Goal: Transaction & Acquisition: Download file/media

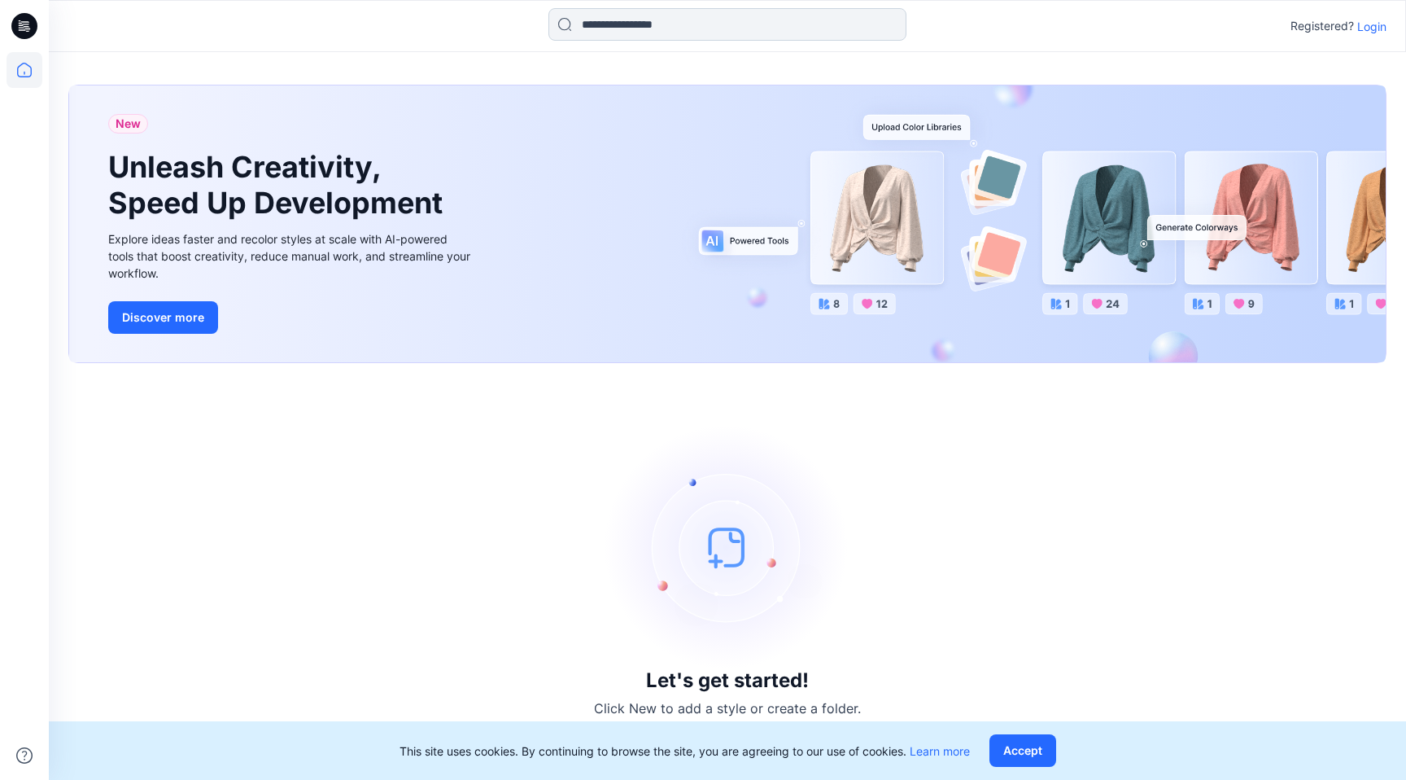
click at [634, 31] on input at bounding box center [728, 24] width 358 height 33
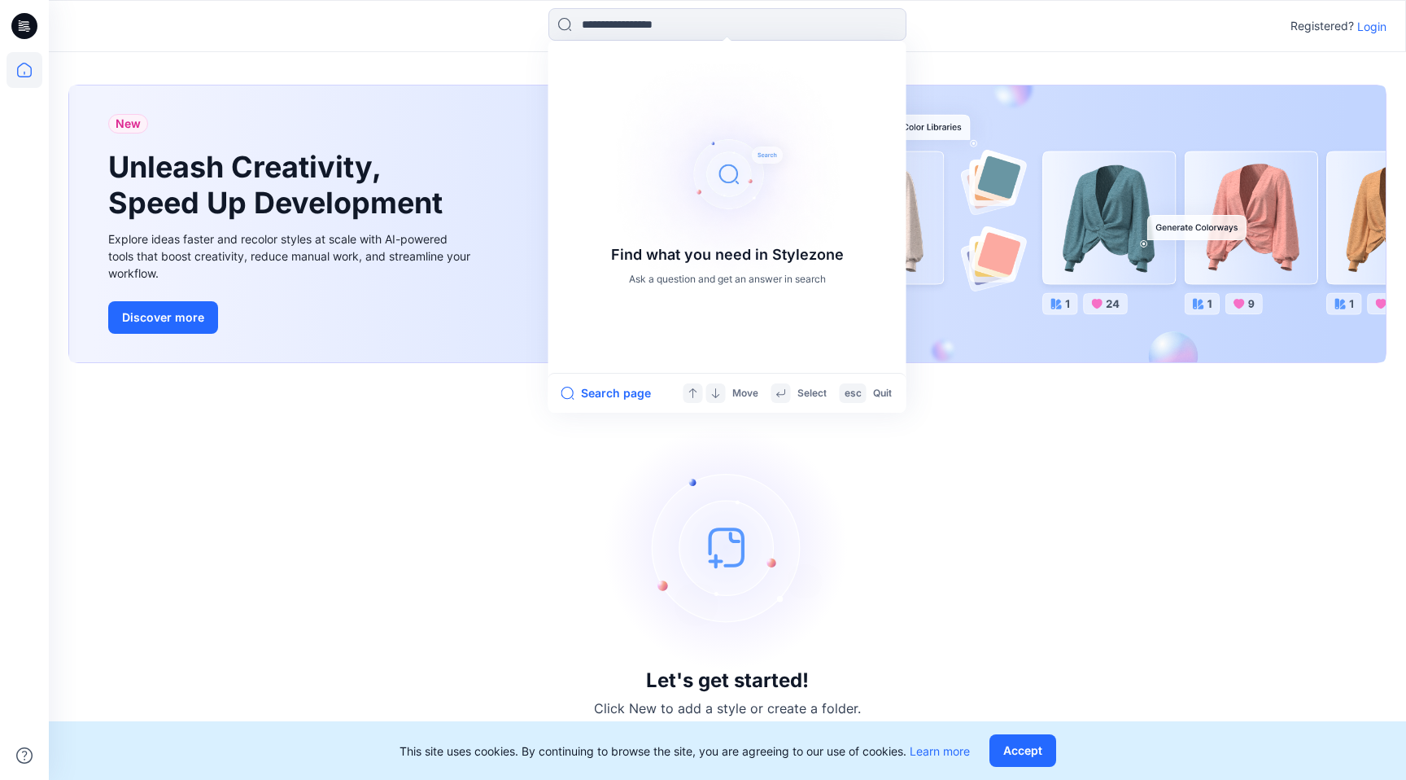
click at [1376, 29] on p "Login" at bounding box center [1372, 26] width 29 height 17
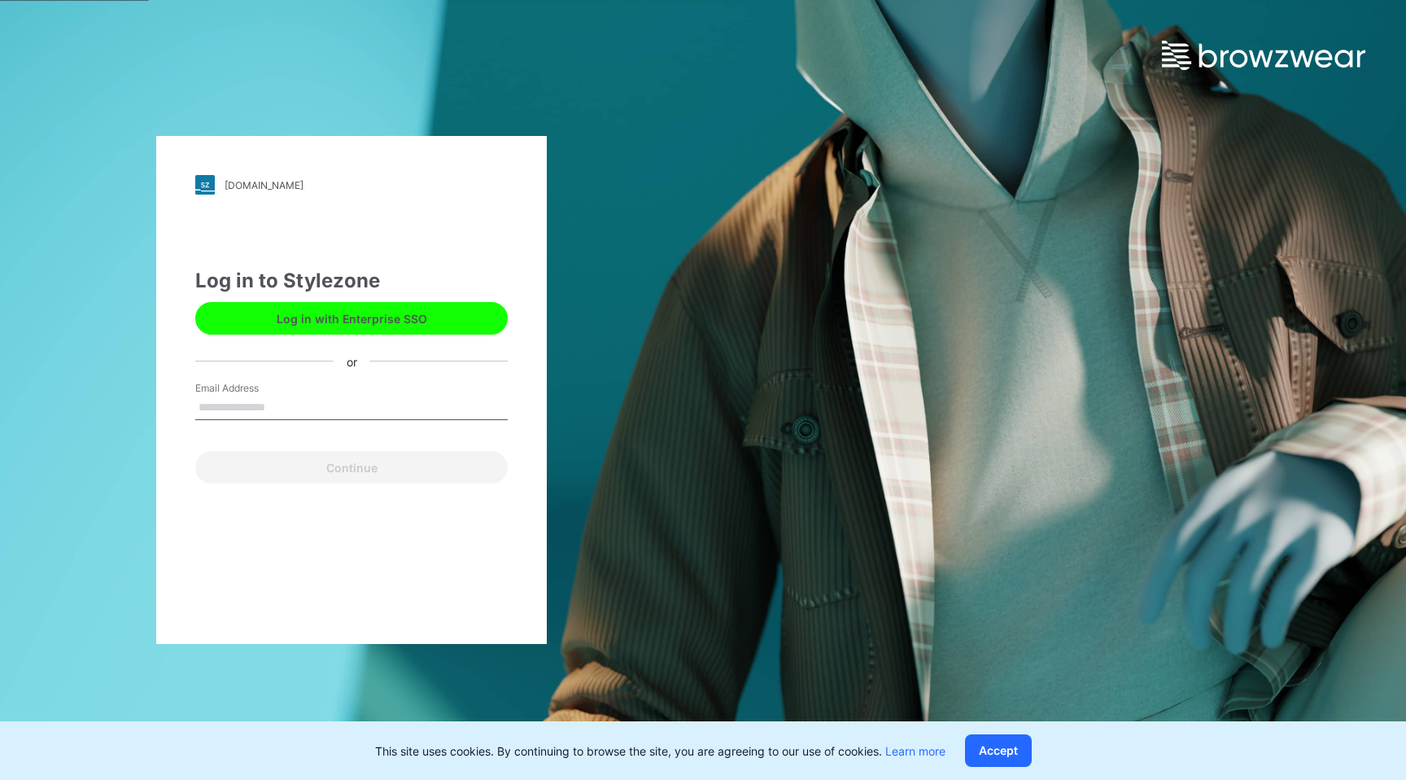
click at [406, 414] on input "Email Address" at bounding box center [351, 408] width 313 height 24
click at [415, 408] on input "Email Address" at bounding box center [351, 408] width 313 height 24
type input "**********"
click at [195, 451] on button "Continue" at bounding box center [351, 467] width 313 height 33
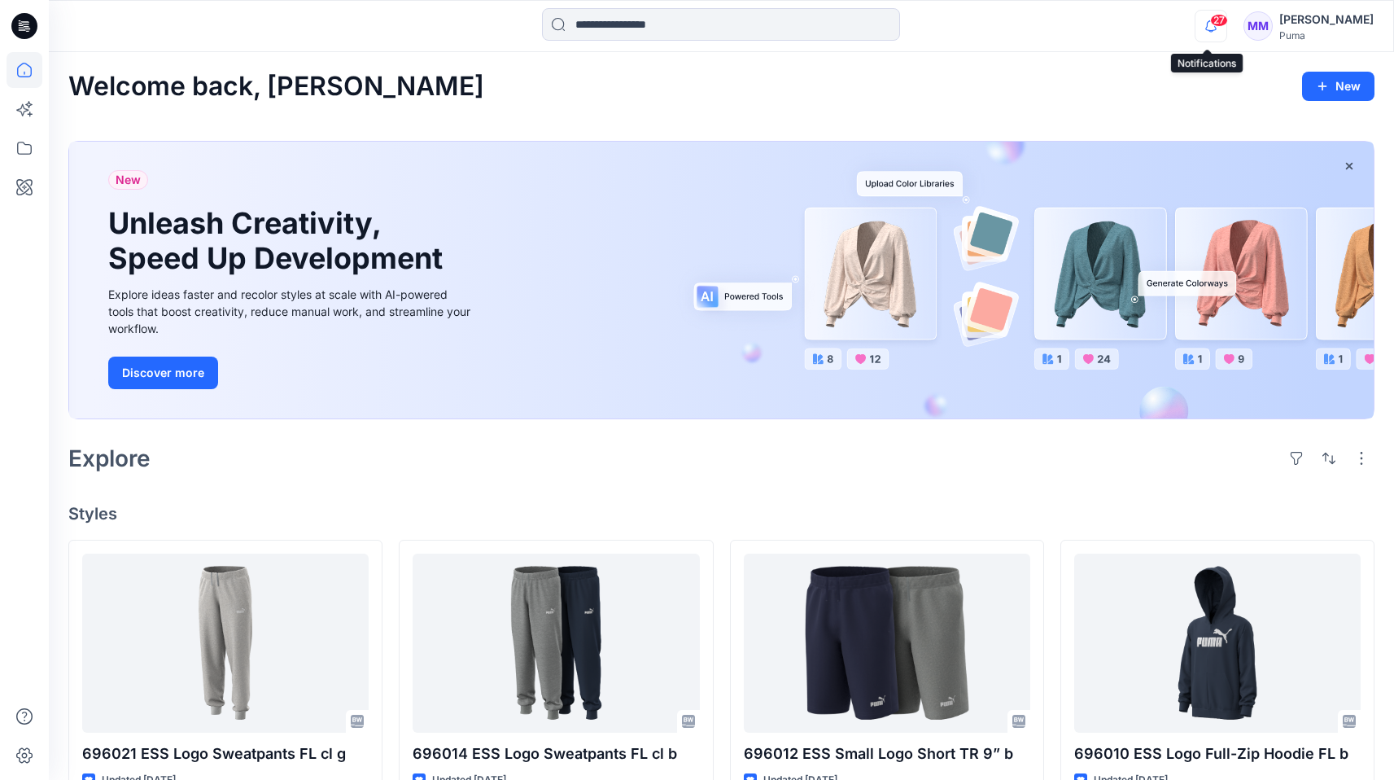
click at [1205, 24] on icon "button" at bounding box center [1211, 26] width 31 height 33
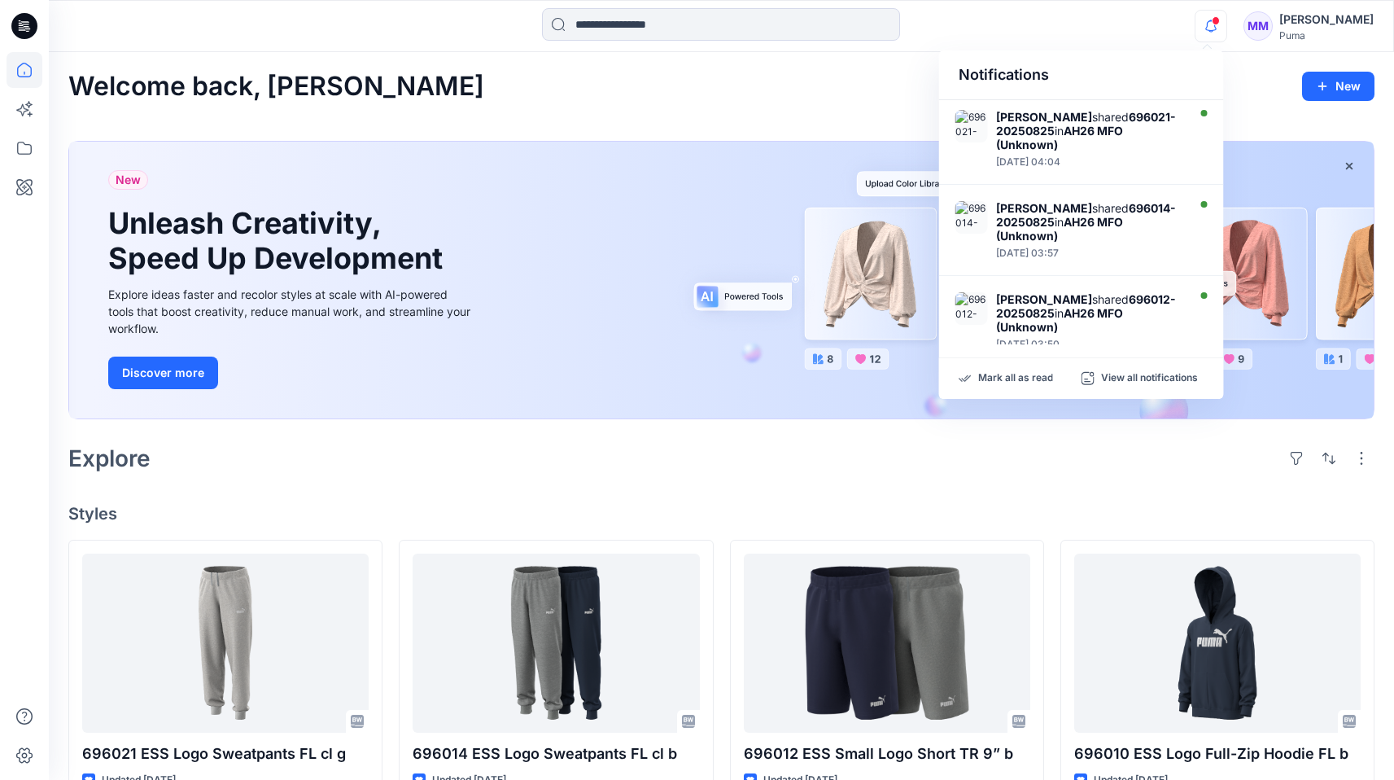
click at [1212, 21] on span at bounding box center [1216, 20] width 8 height 9
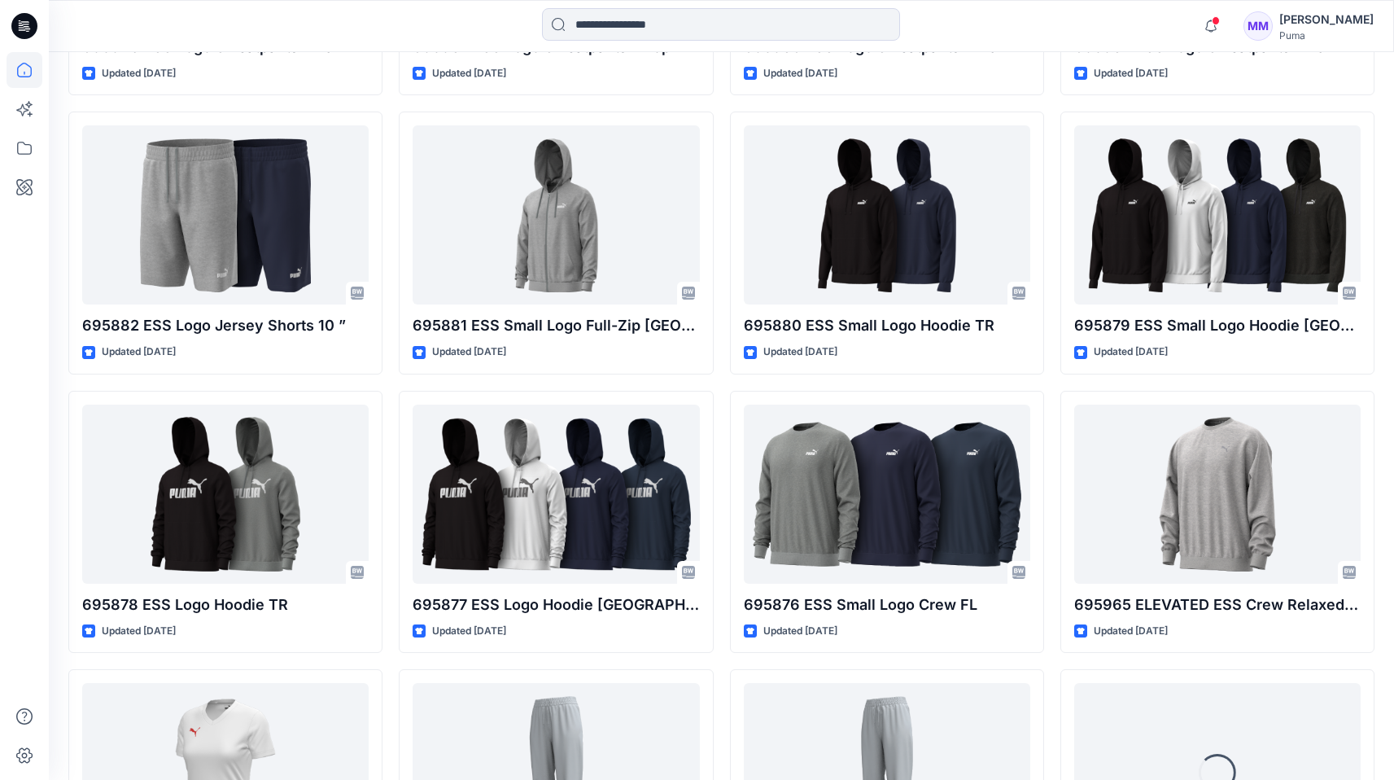
scroll to position [2216, 0]
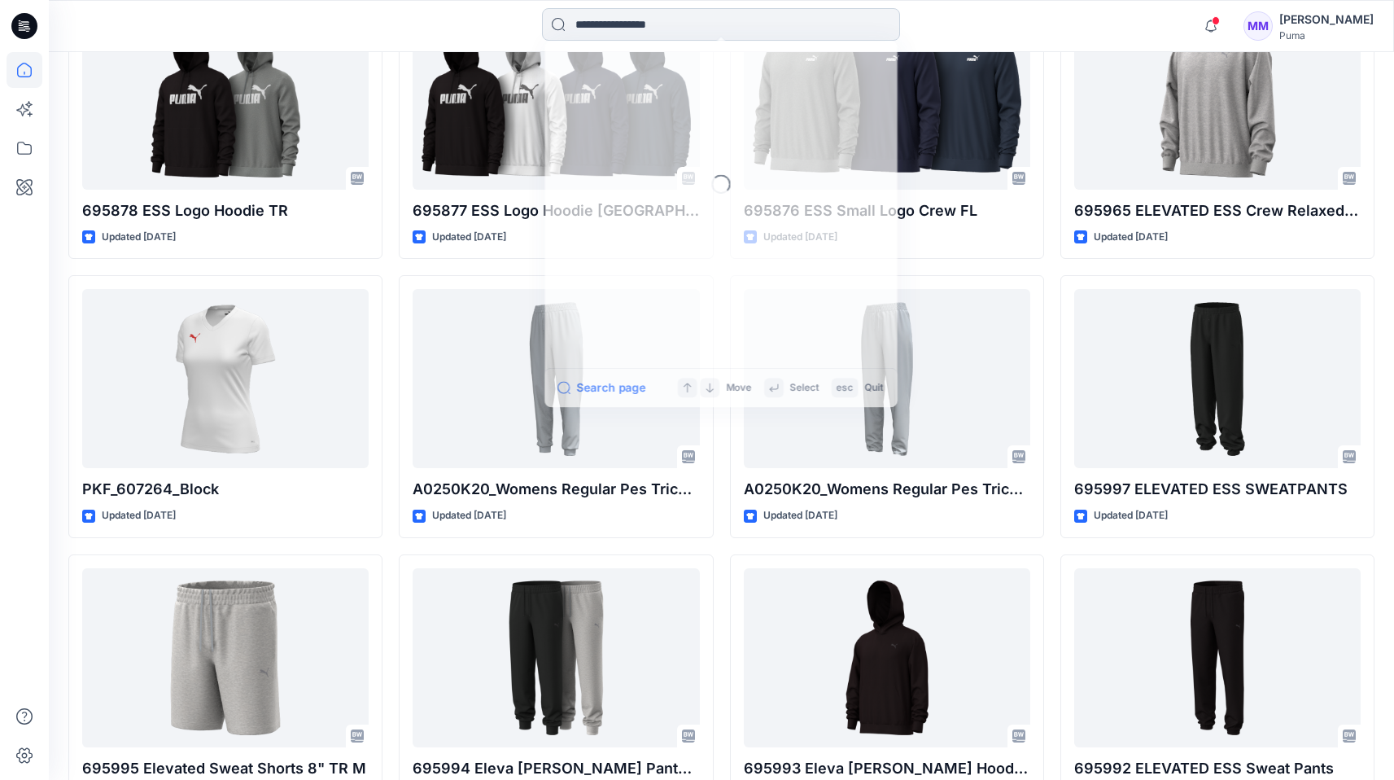
click at [609, 22] on input at bounding box center [721, 24] width 358 height 33
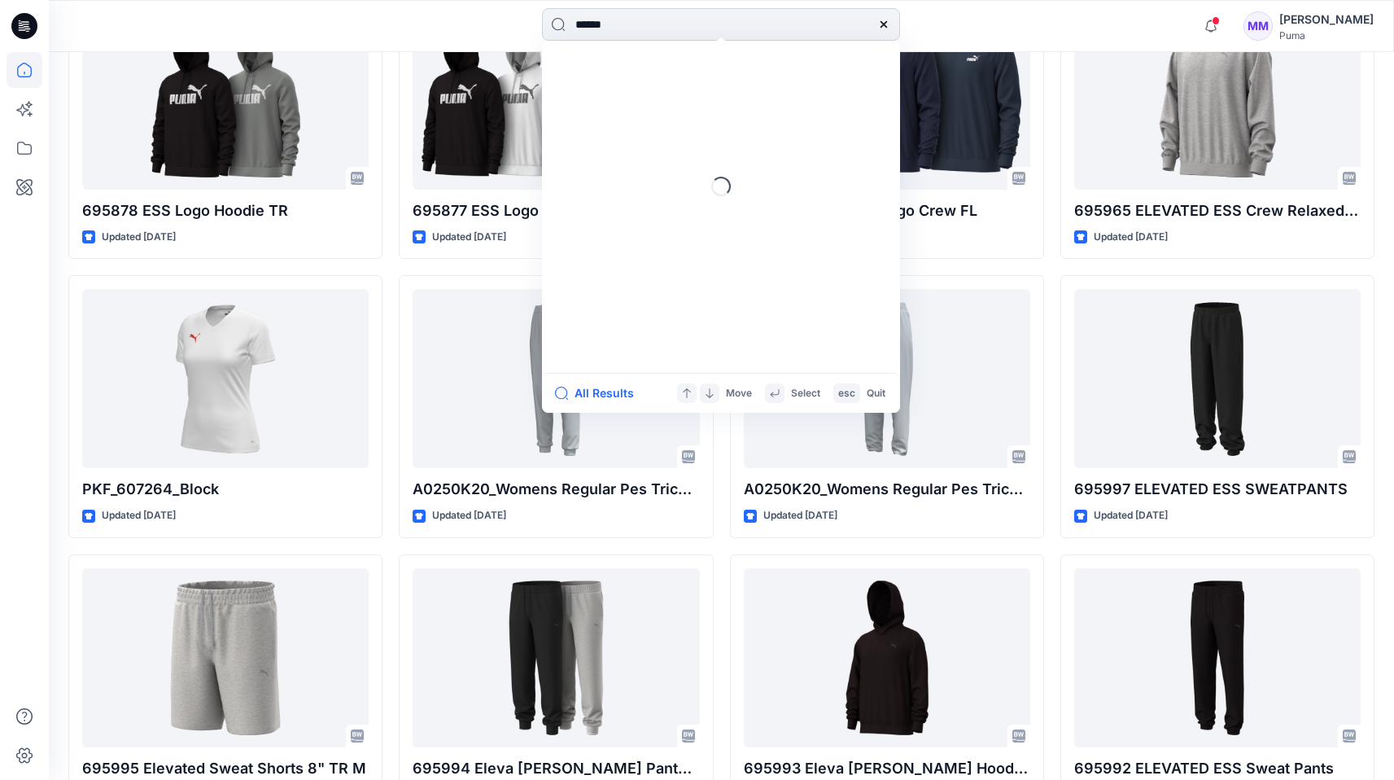
type input "*******"
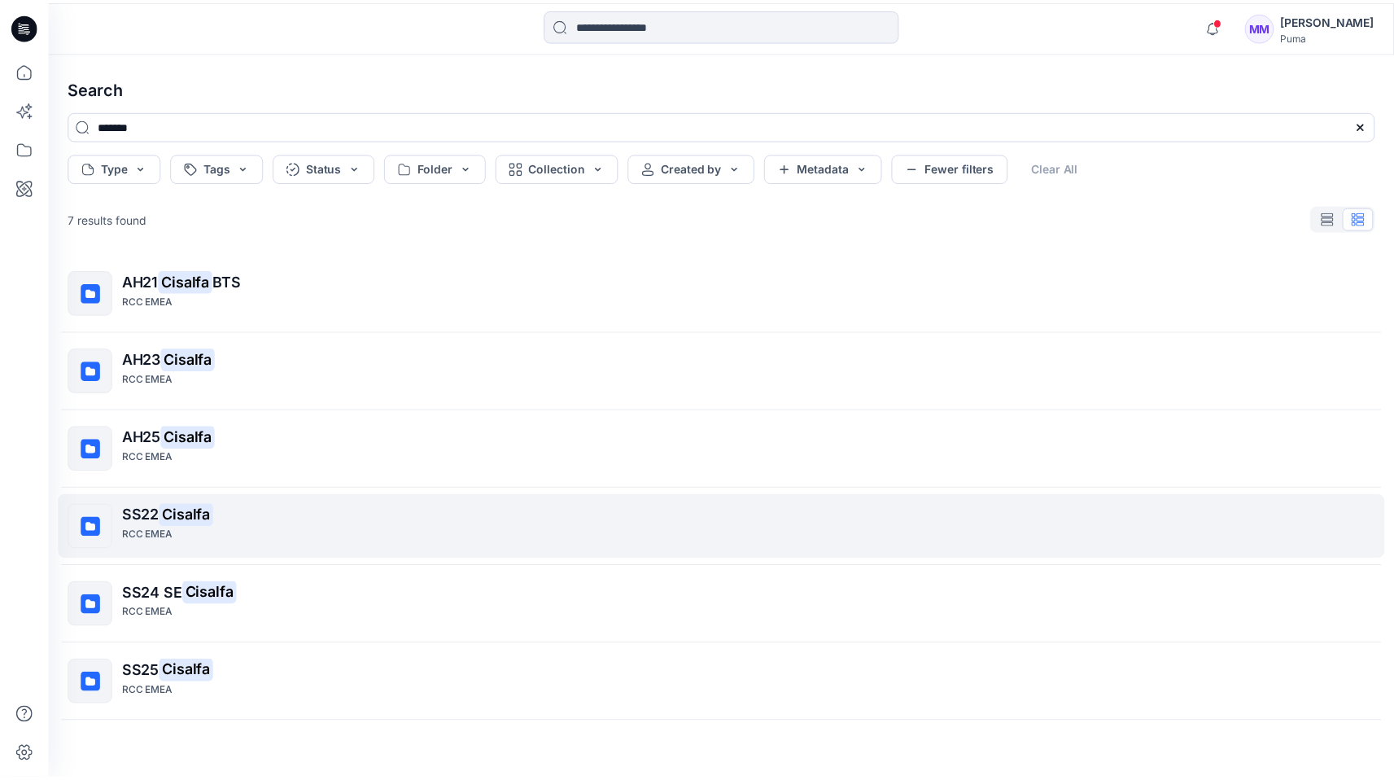
scroll to position [73, 0]
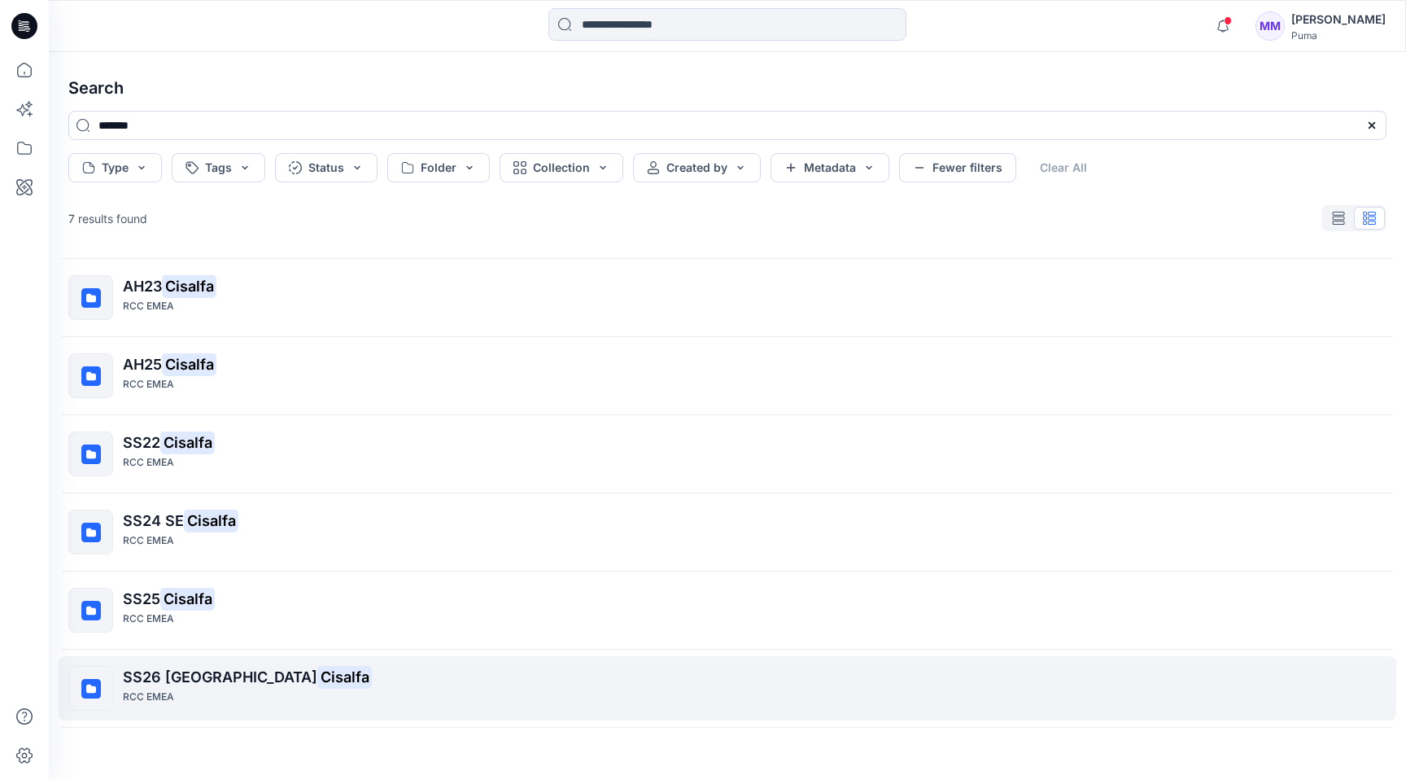
click at [237, 681] on span "SS26 [GEOGRAPHIC_DATA]" at bounding box center [220, 676] width 195 height 17
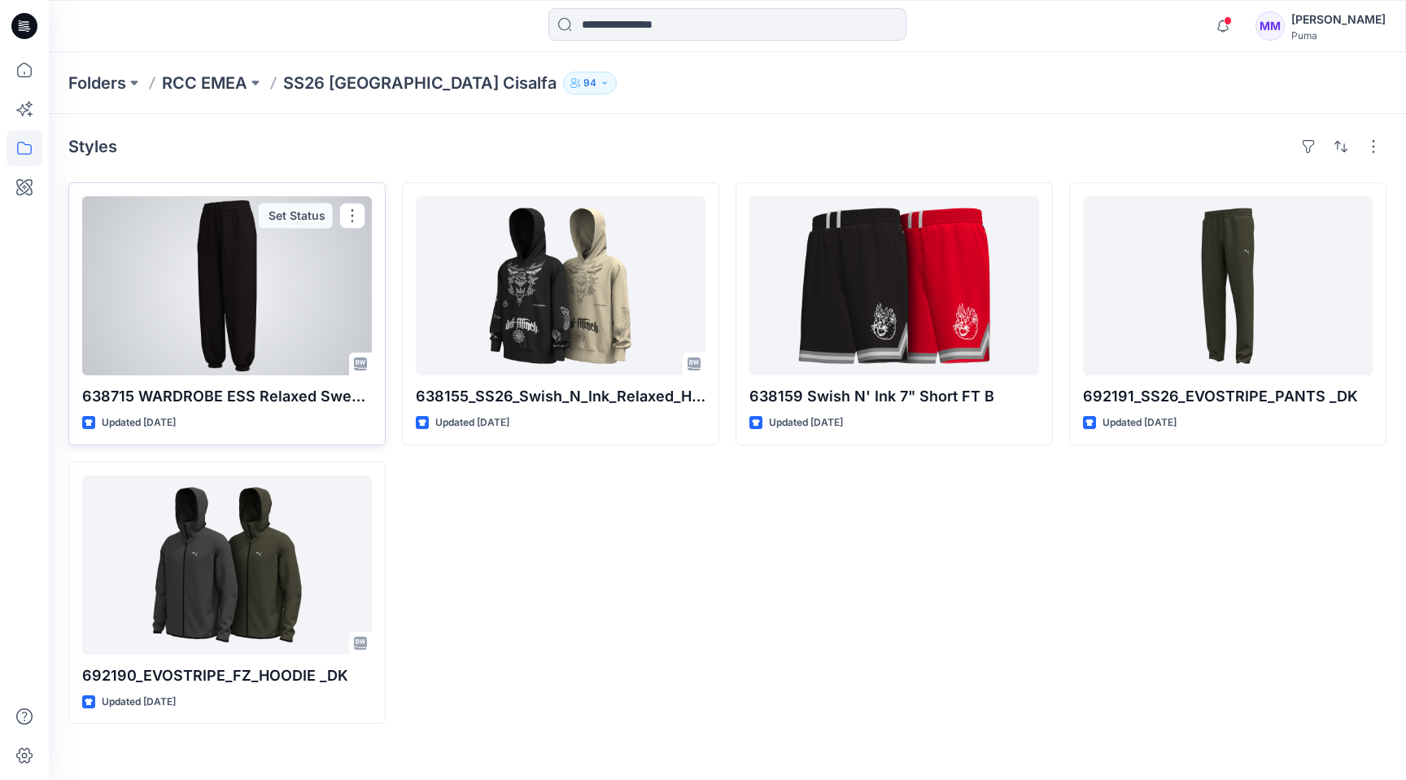
click at [303, 273] on div at bounding box center [227, 285] width 290 height 179
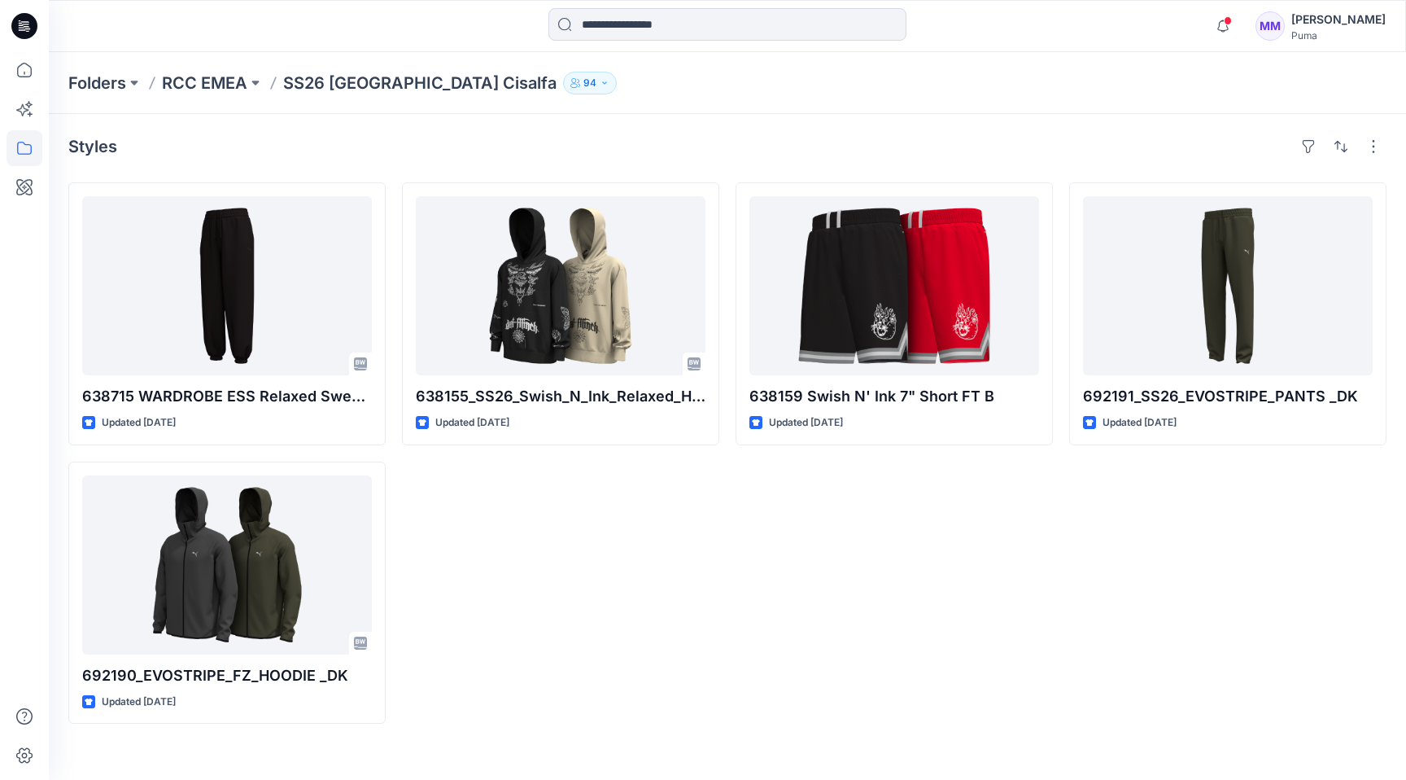
click at [386, 85] on p "SS26 [GEOGRAPHIC_DATA] Cisalfa" at bounding box center [419, 83] width 273 height 23
click at [234, 82] on p "RCC EMEA" at bounding box center [204, 83] width 85 height 23
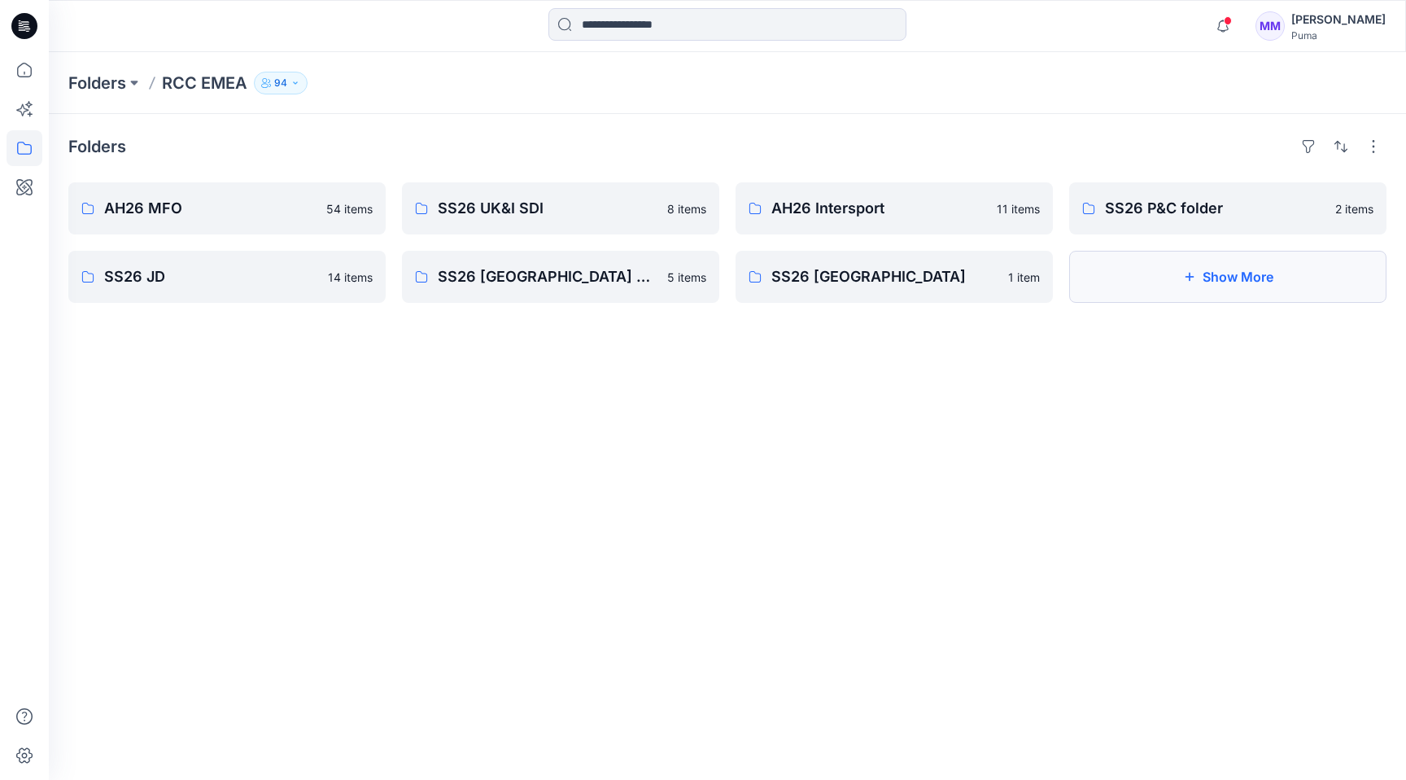
click at [1172, 282] on button "Show More" at bounding box center [1228, 277] width 317 height 52
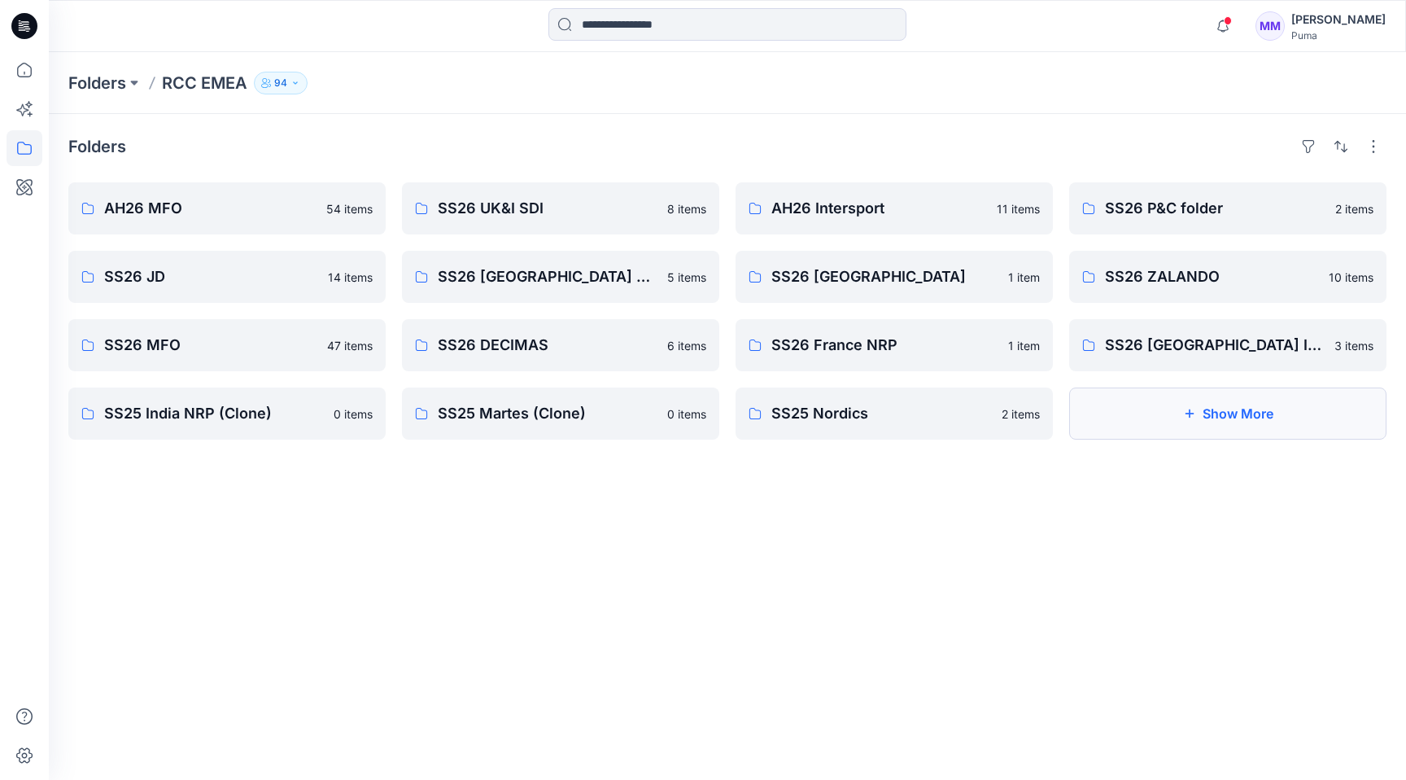
click at [1196, 411] on button "Show More" at bounding box center [1228, 413] width 317 height 52
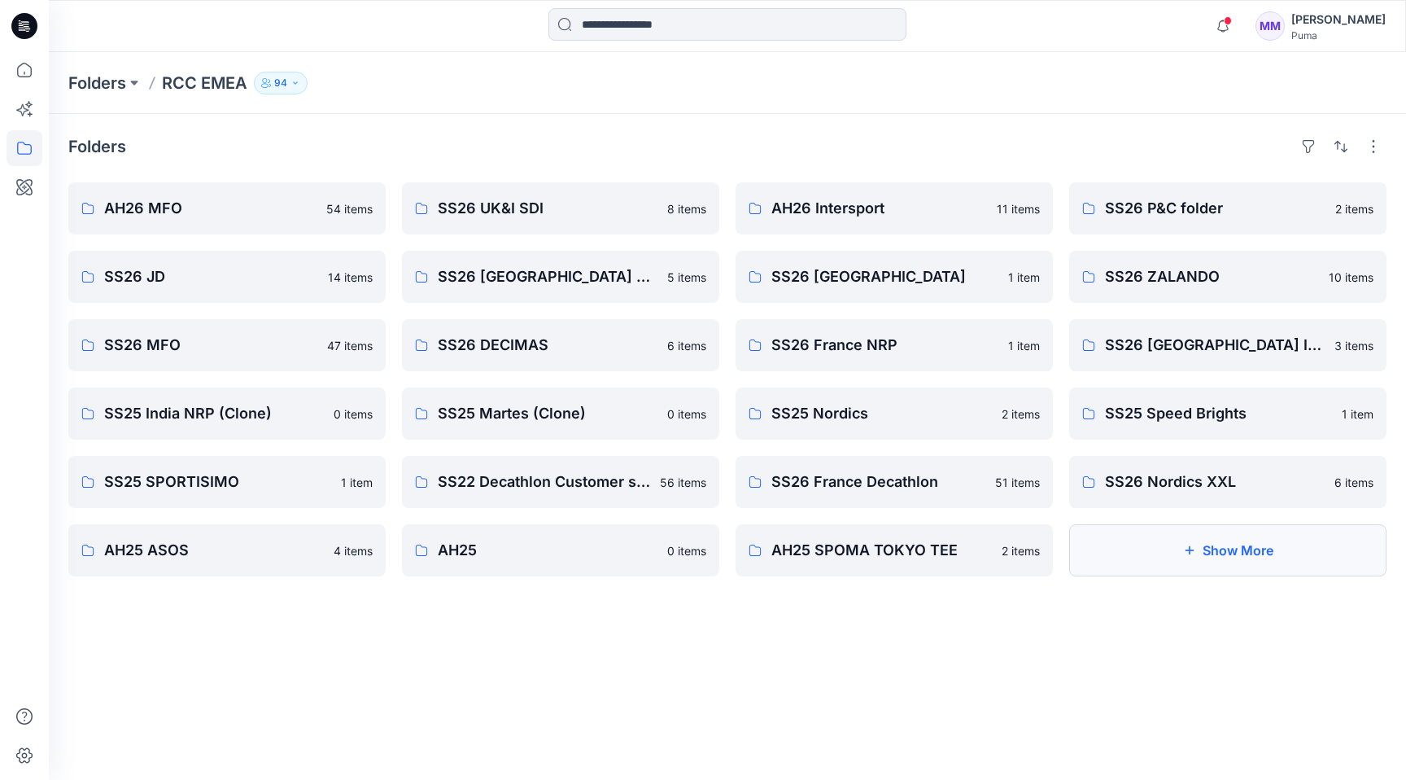
click at [1223, 550] on button "Show More" at bounding box center [1228, 550] width 317 height 52
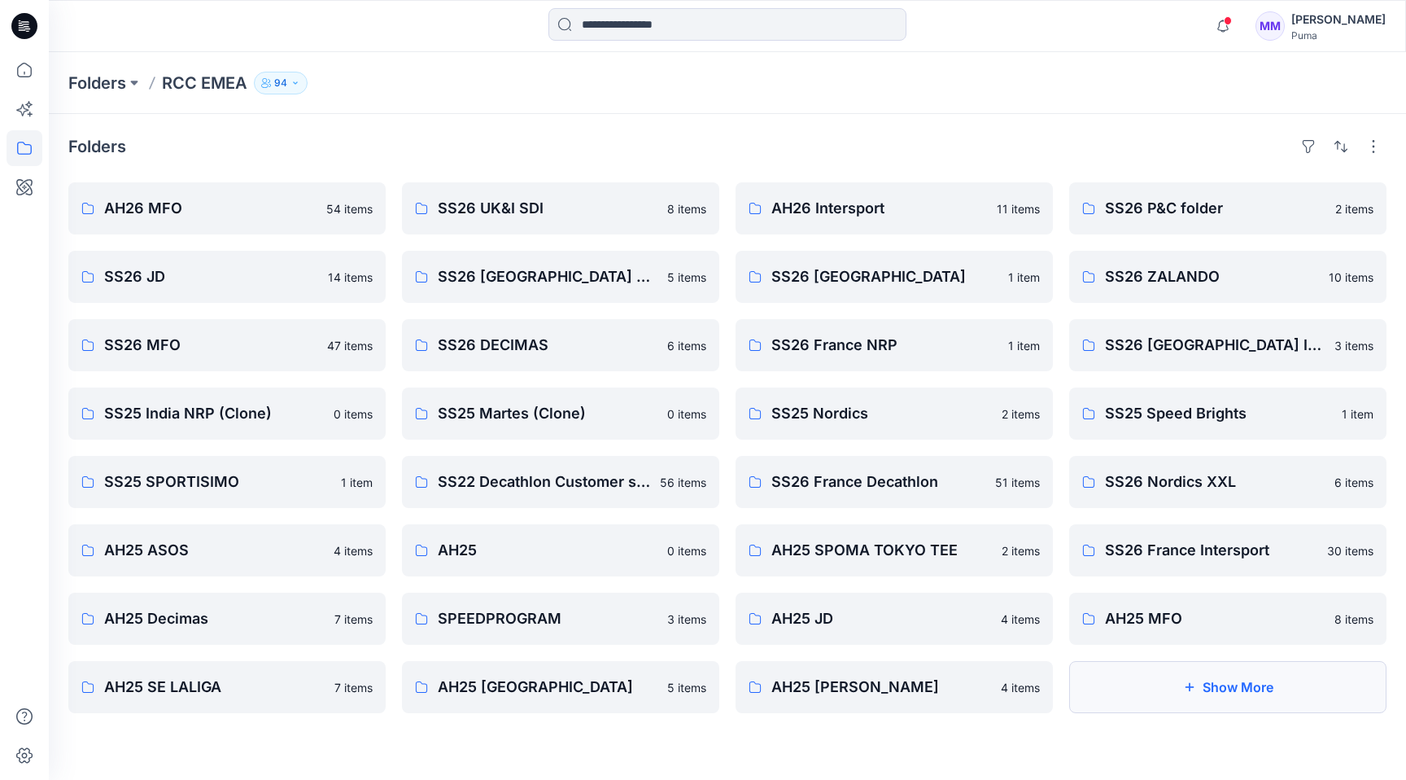
click at [1268, 705] on button "Show More" at bounding box center [1228, 687] width 317 height 52
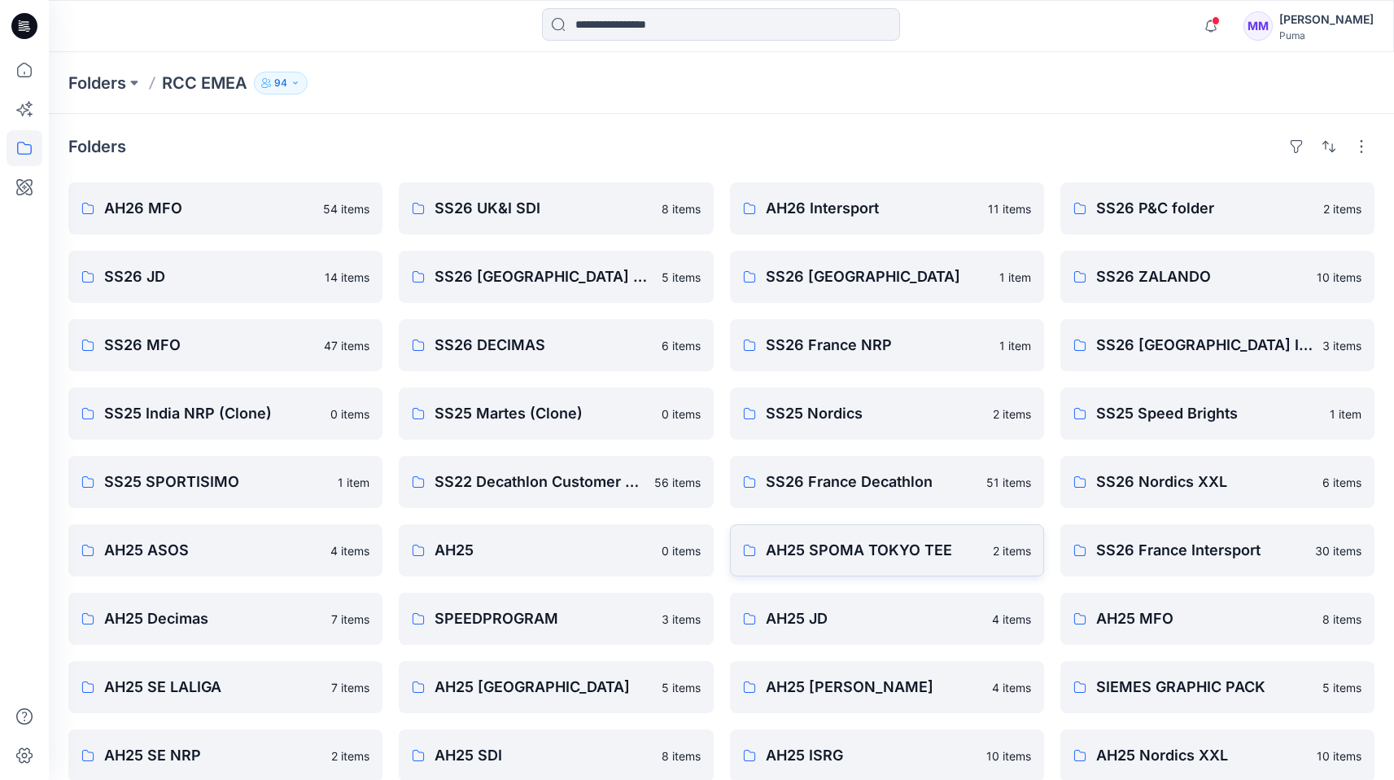
scroll to position [116, 0]
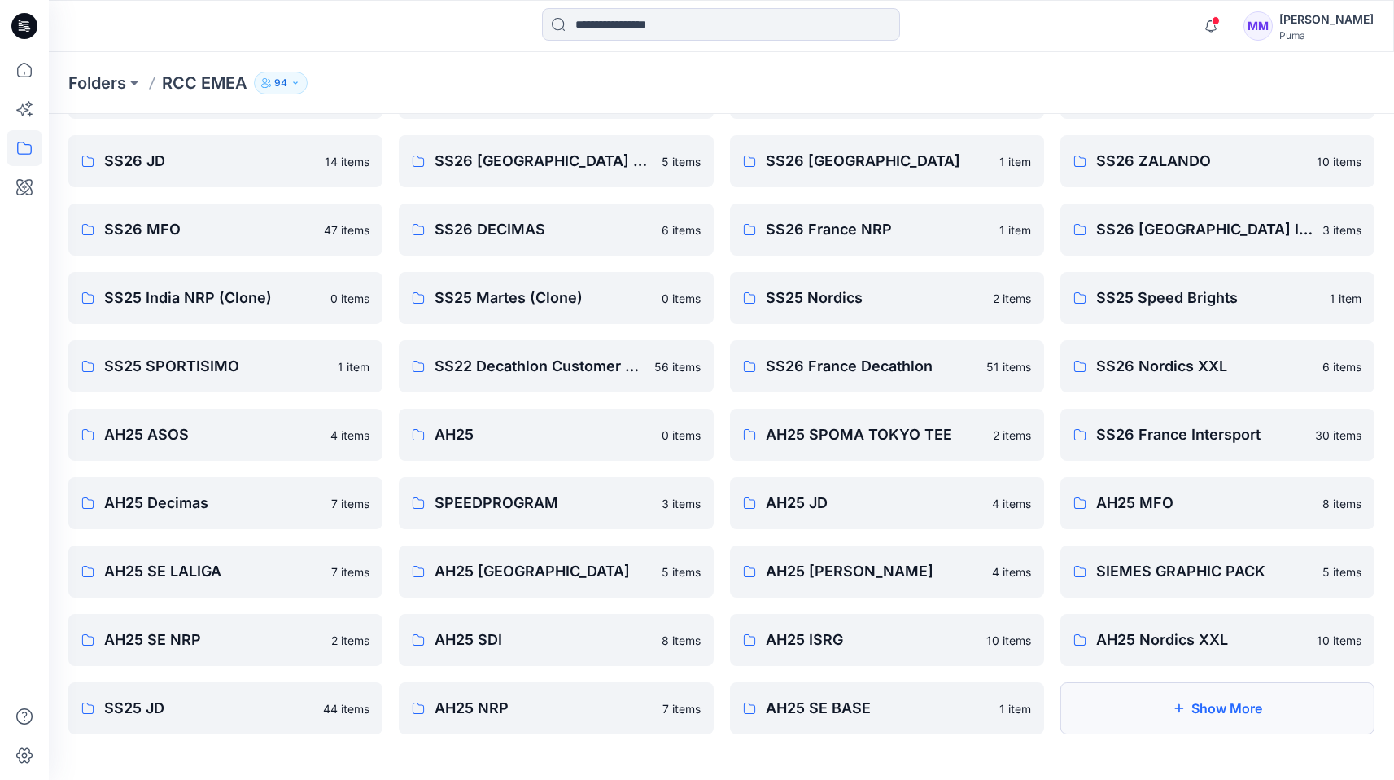
click at [1198, 711] on button "Show More" at bounding box center [1218, 708] width 314 height 52
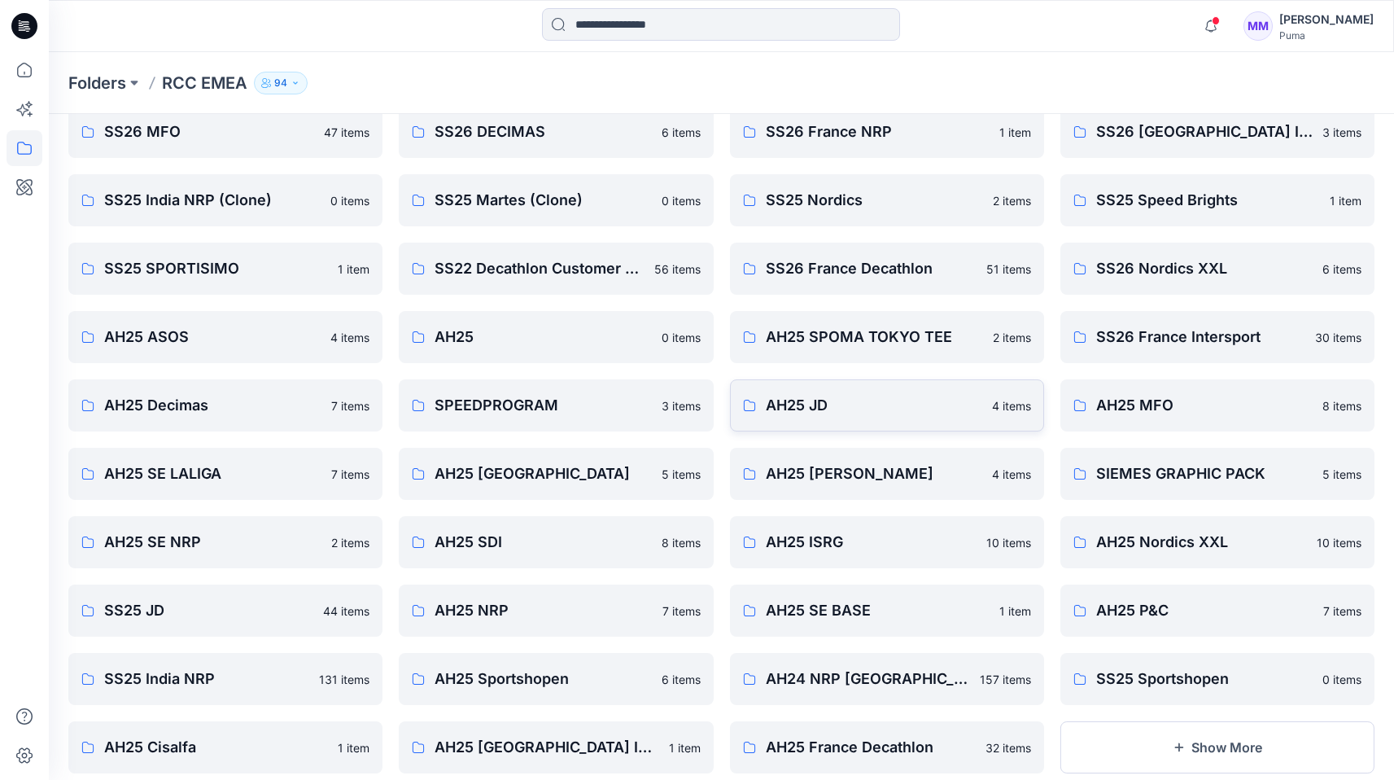
scroll to position [252, 0]
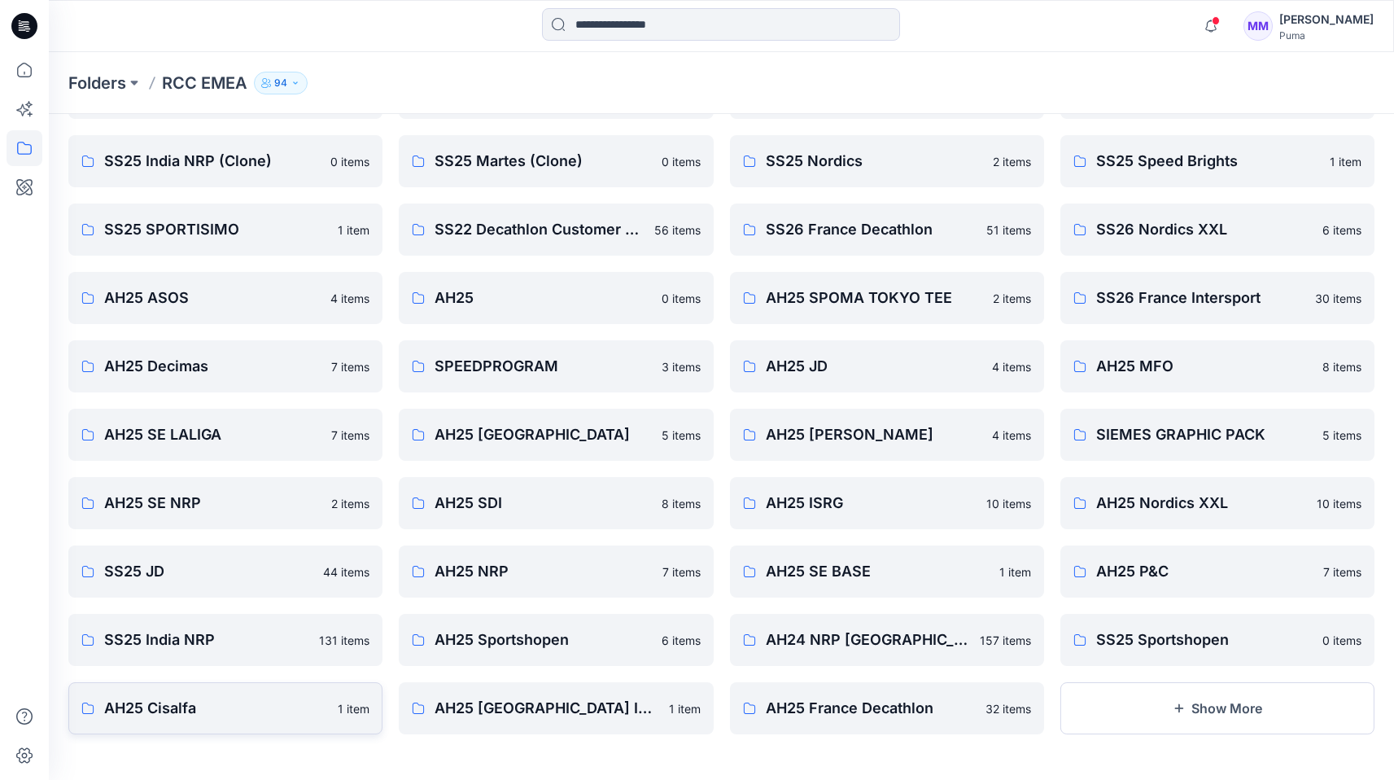
click at [264, 709] on p "AH25 Cisalfa" at bounding box center [216, 708] width 224 height 23
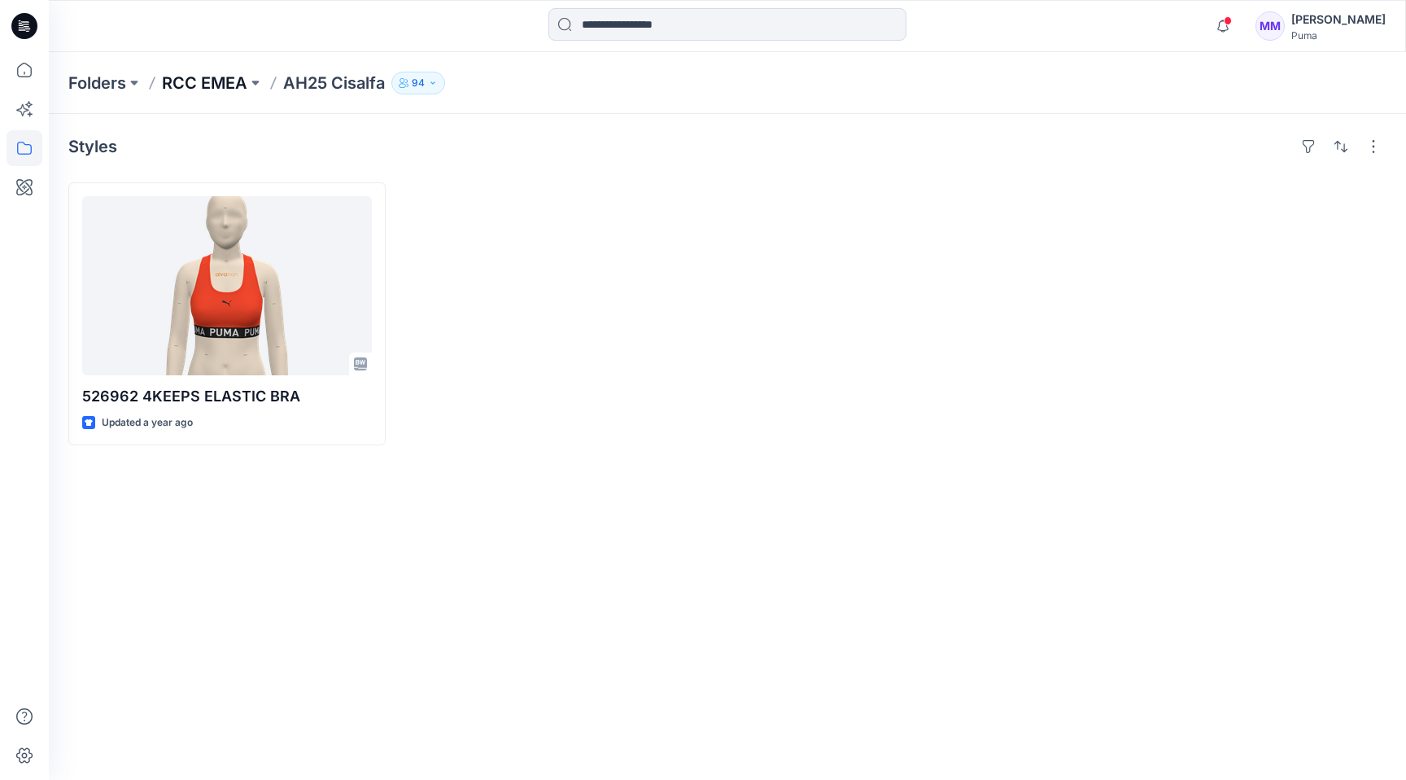
click at [206, 85] on p "RCC EMEA" at bounding box center [204, 83] width 85 height 23
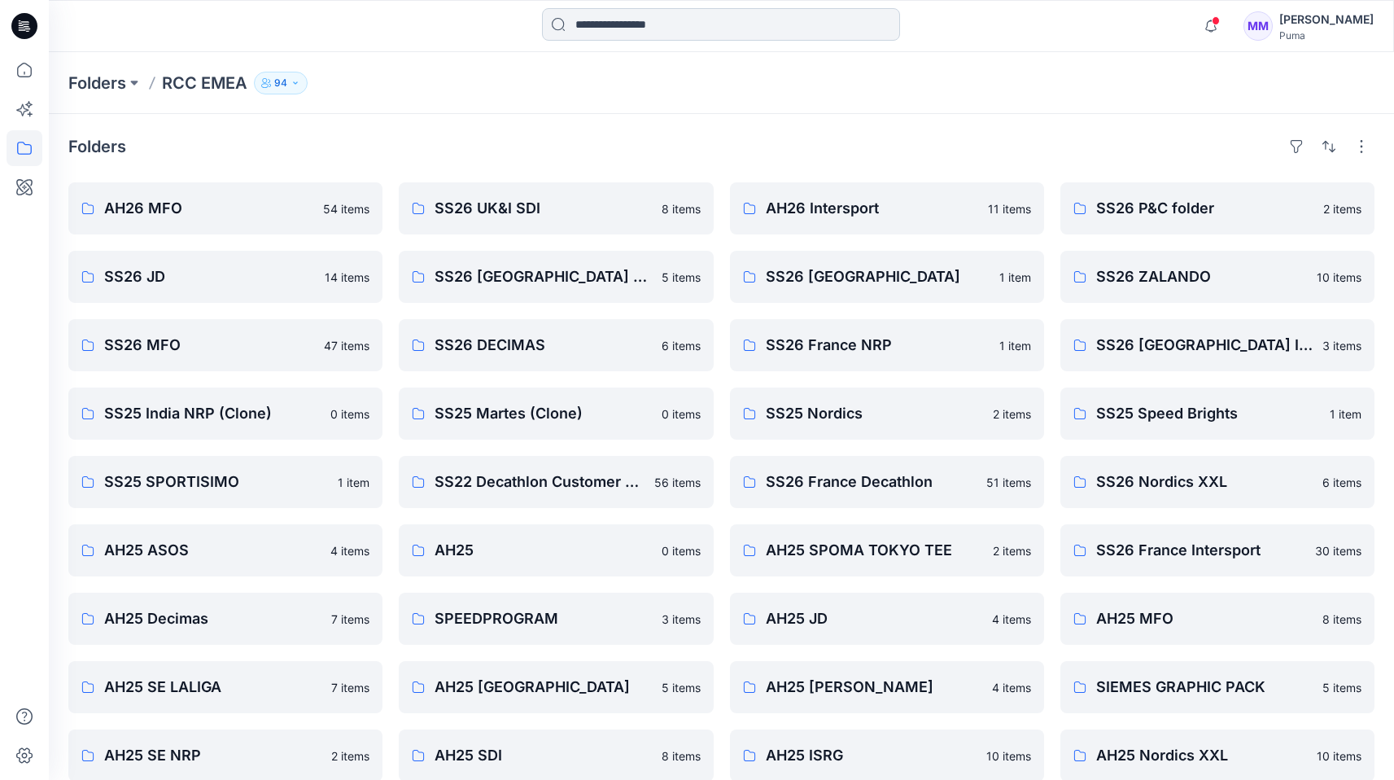
click at [685, 21] on input at bounding box center [721, 24] width 358 height 33
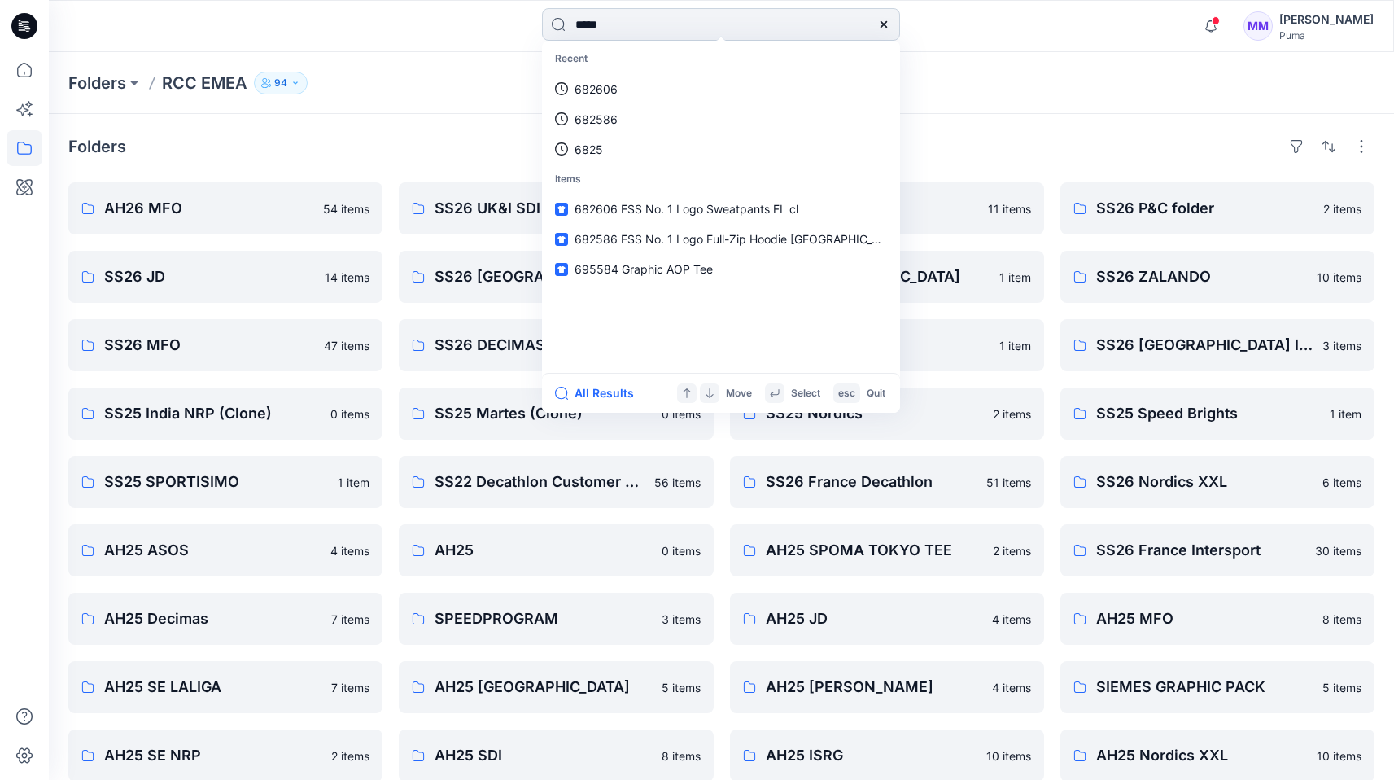
type input "******"
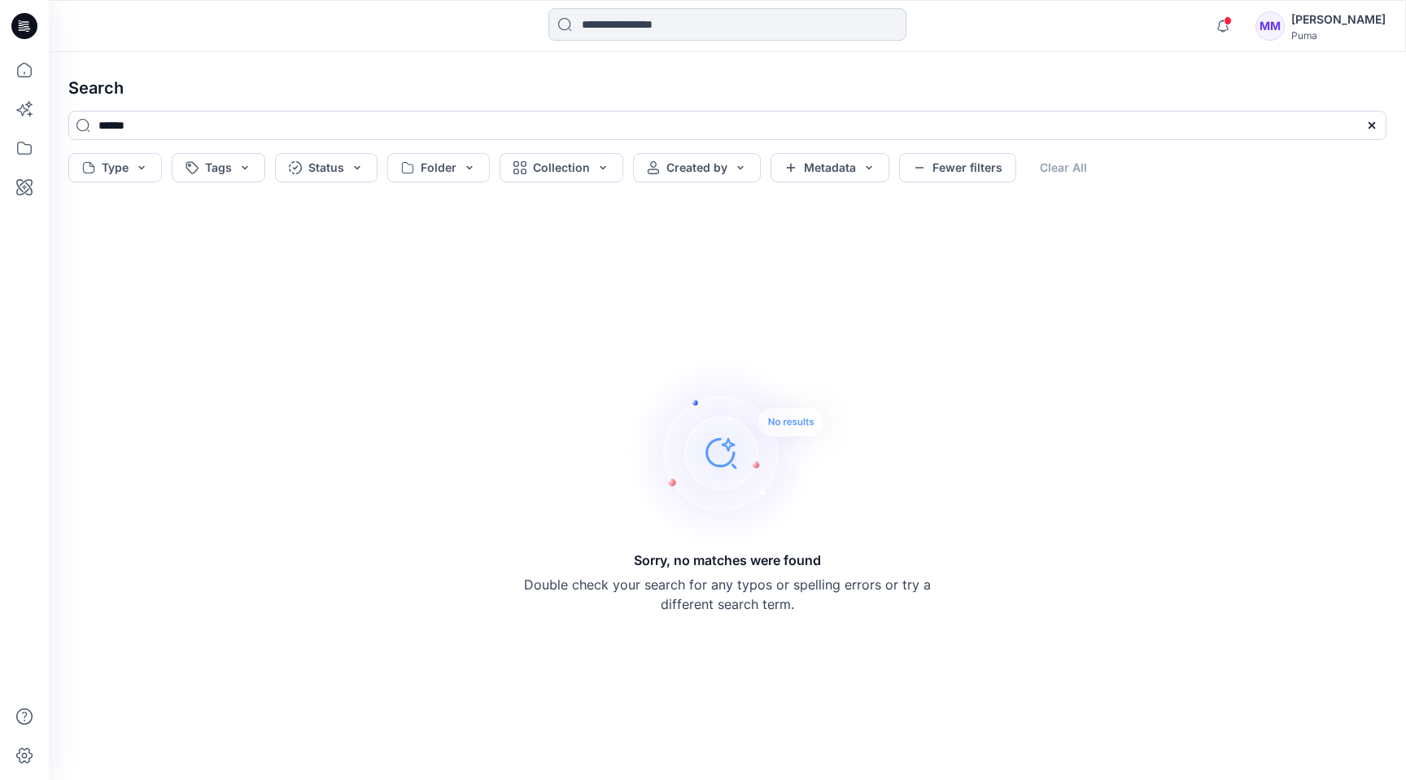
click at [659, 21] on input at bounding box center [728, 24] width 358 height 33
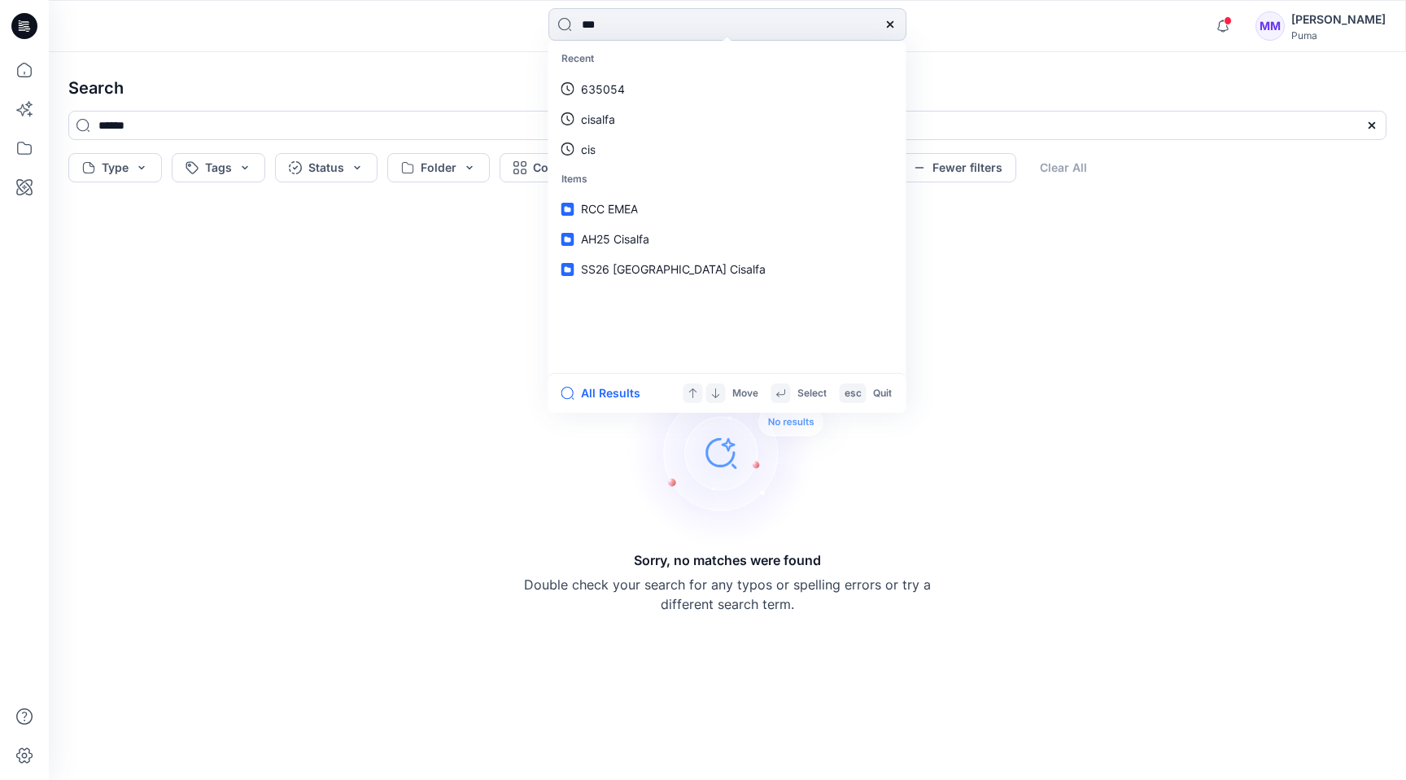
type input "****"
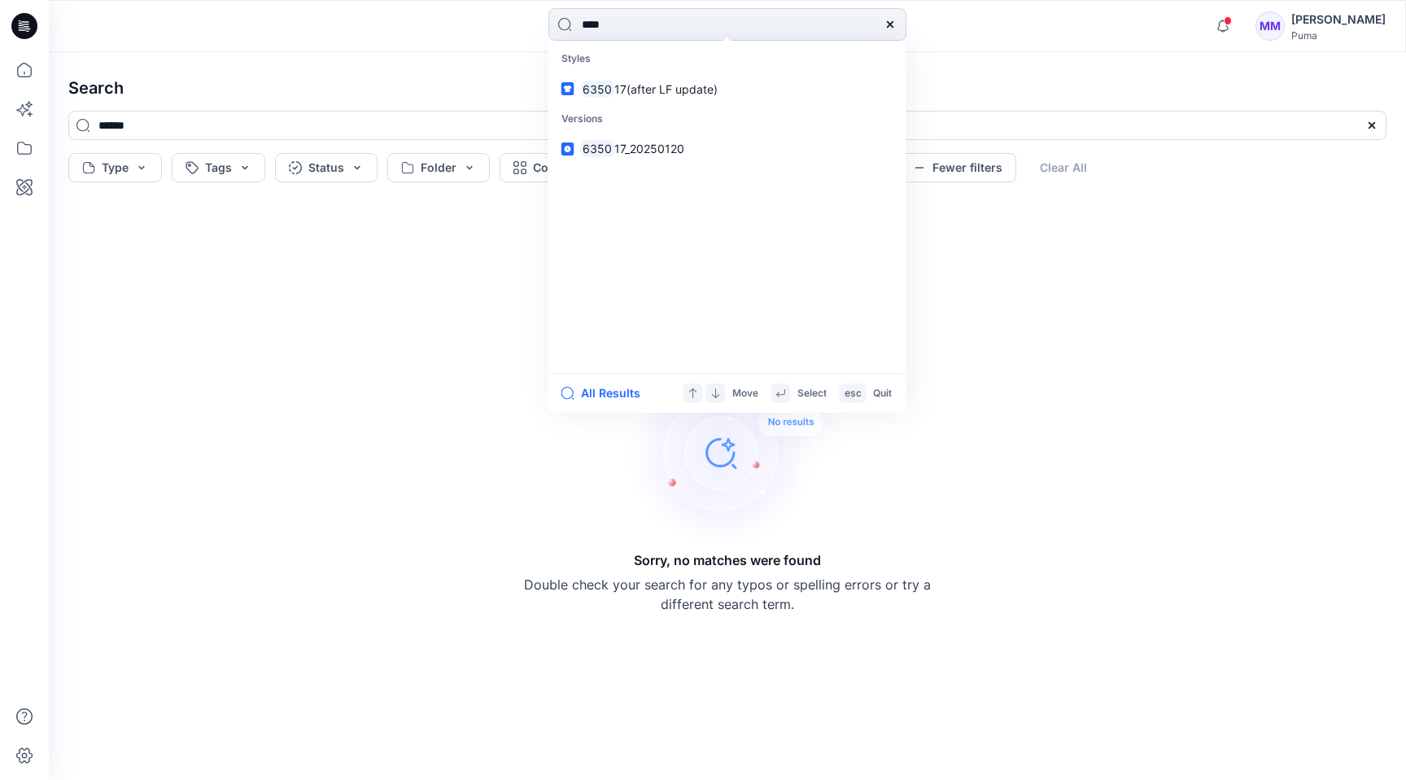
type input "****"
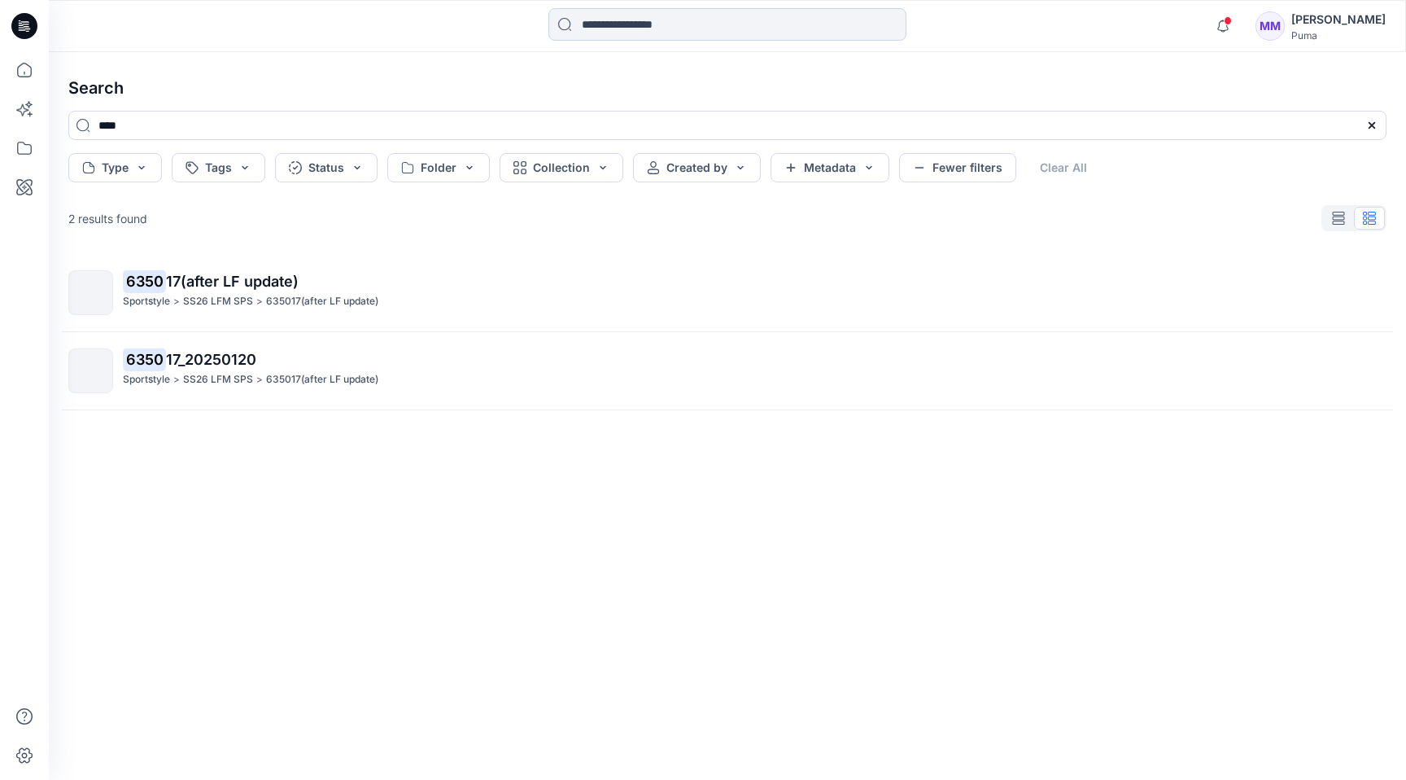
click at [671, 21] on input at bounding box center [728, 24] width 358 height 33
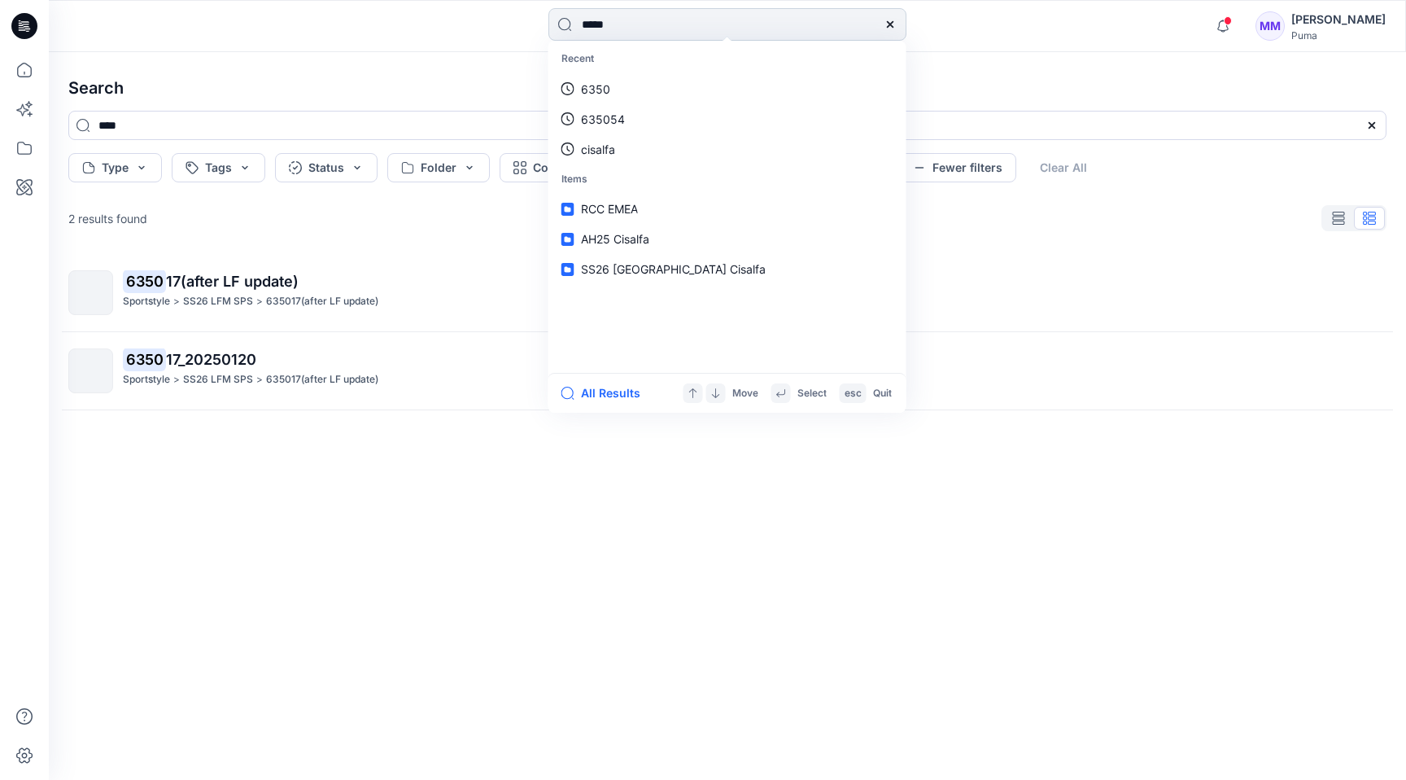
type input "*****"
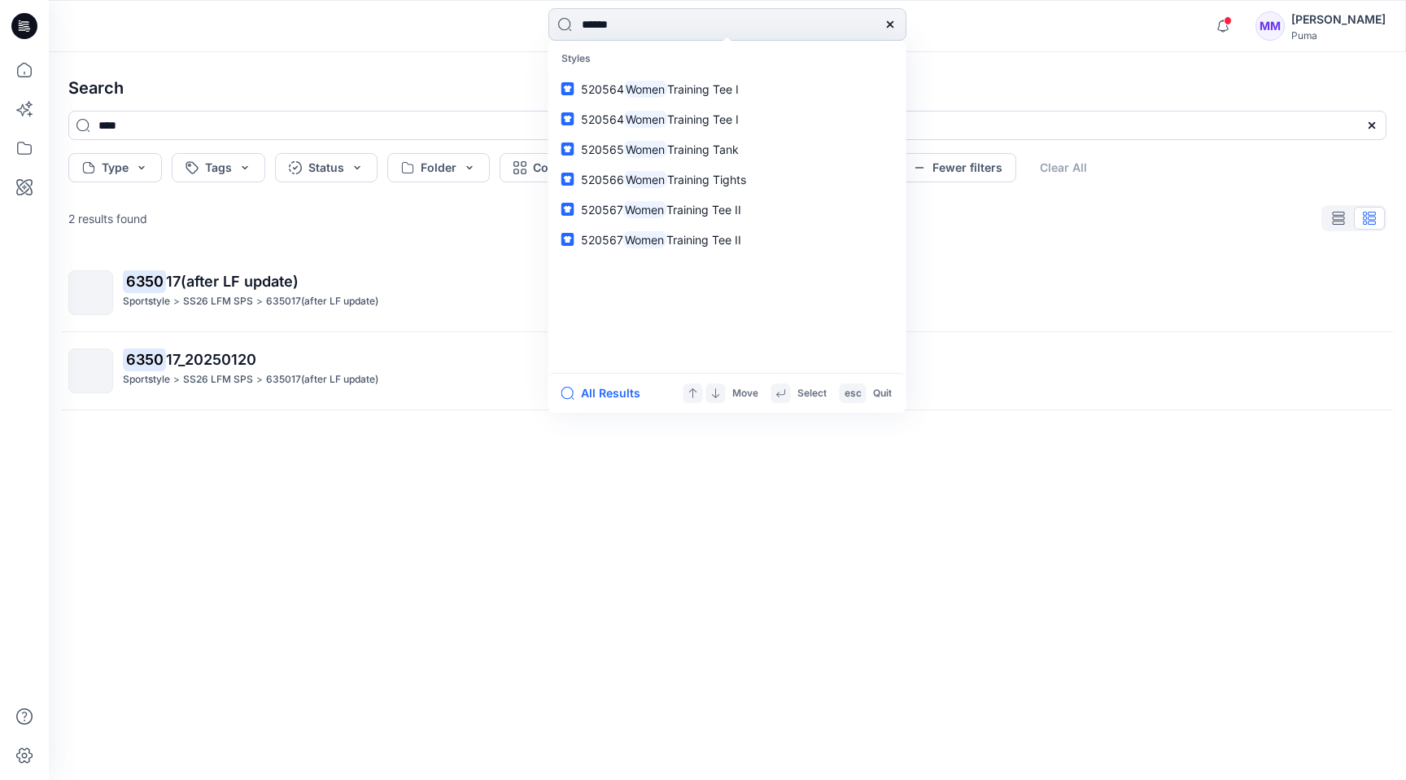
type input "*****"
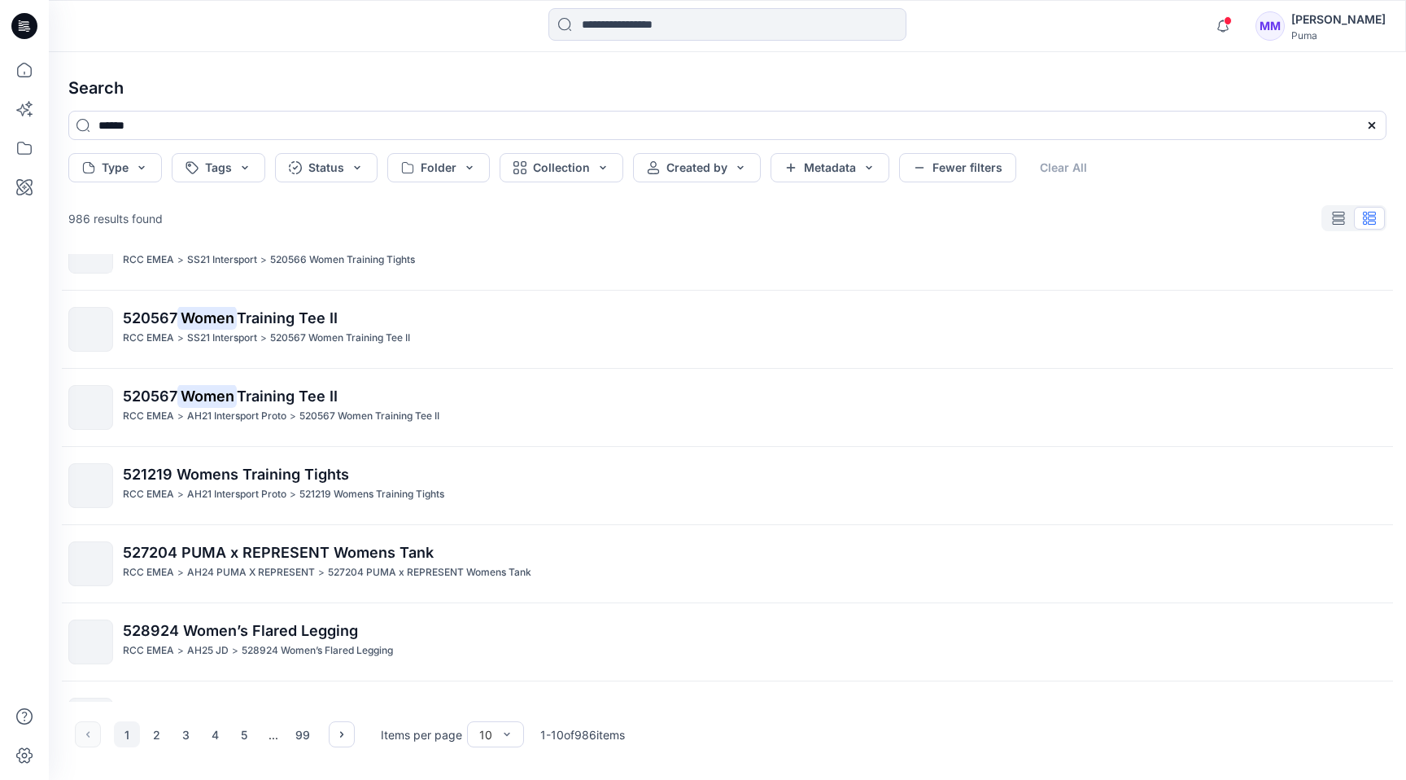
scroll to position [334, 0]
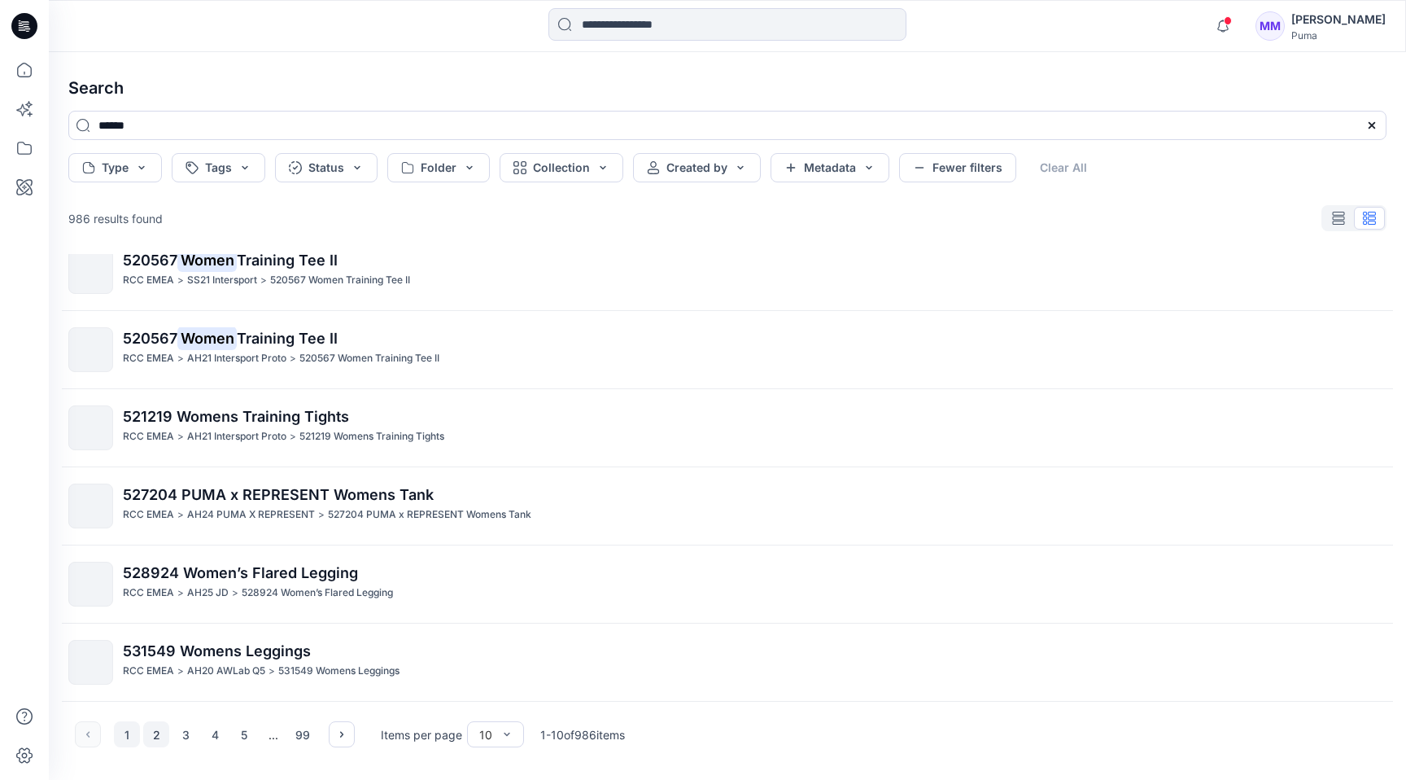
click at [157, 733] on button "2" at bounding box center [156, 734] width 26 height 26
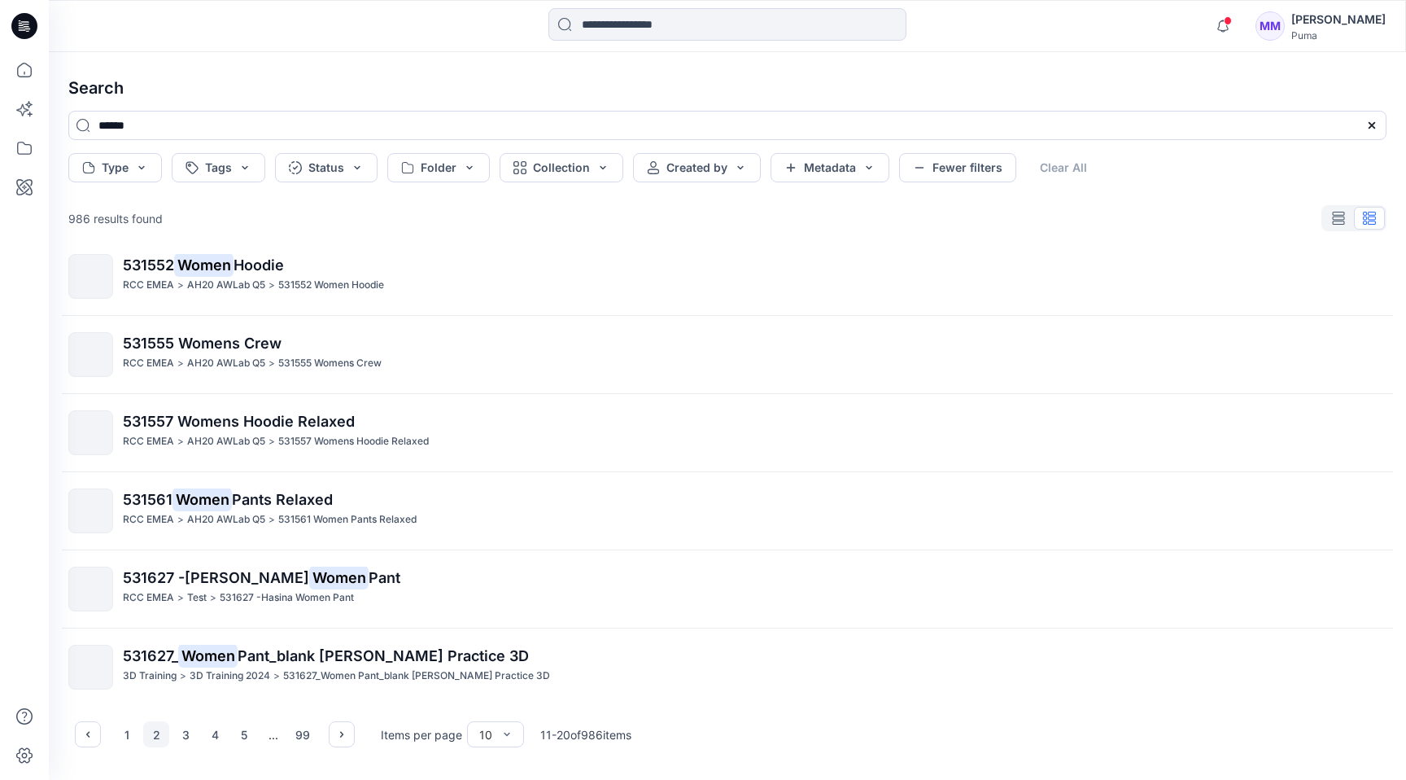
scroll to position [195, 0]
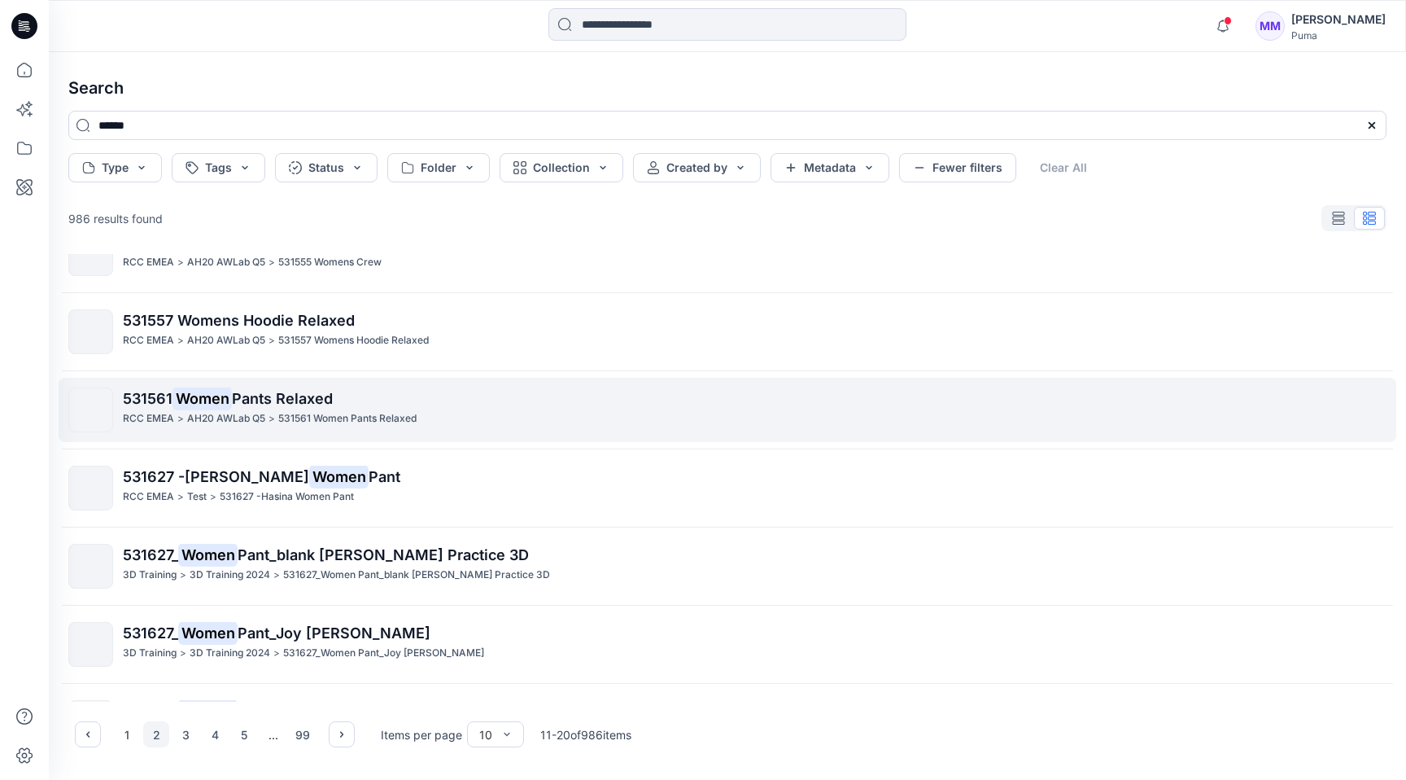
click at [232, 399] on mark "Women" at bounding box center [202, 398] width 59 height 23
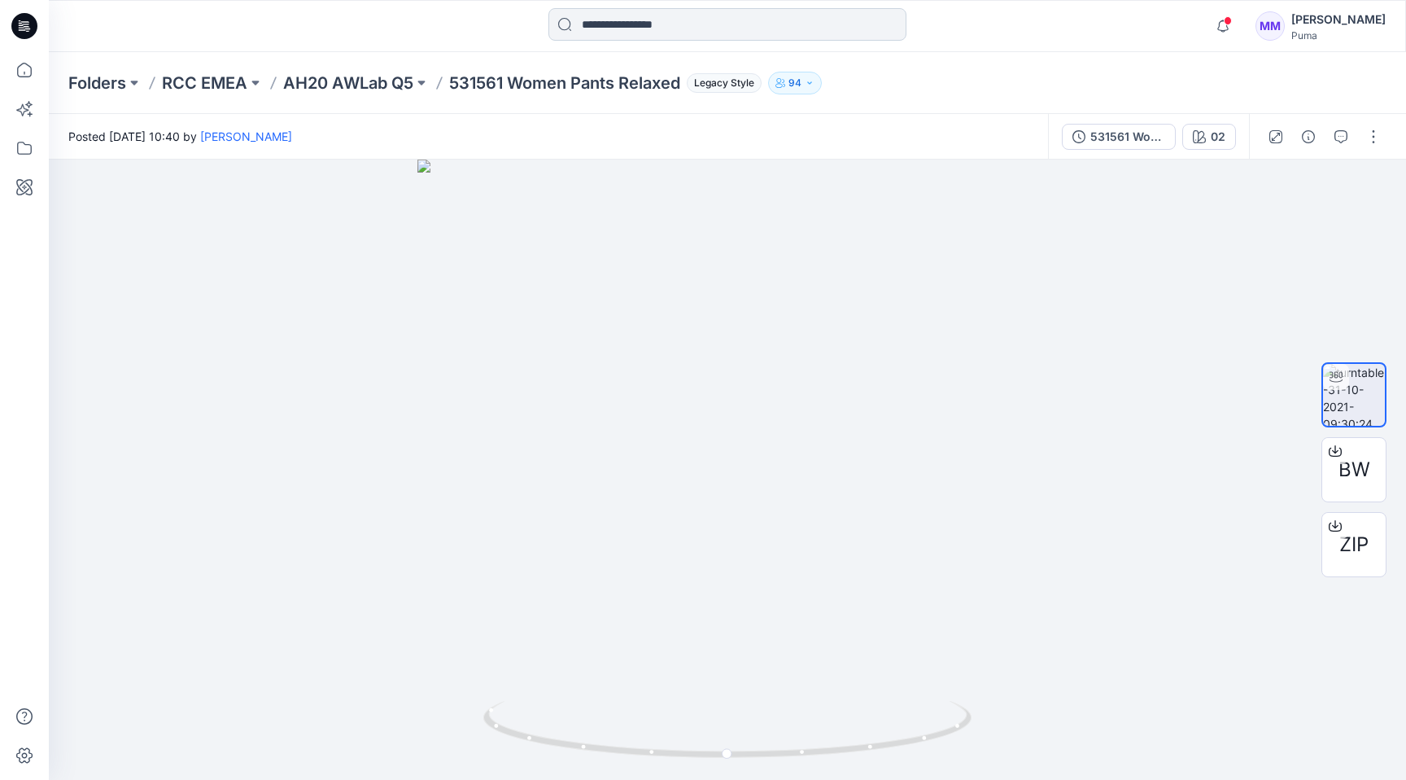
click at [669, 25] on input at bounding box center [728, 24] width 358 height 33
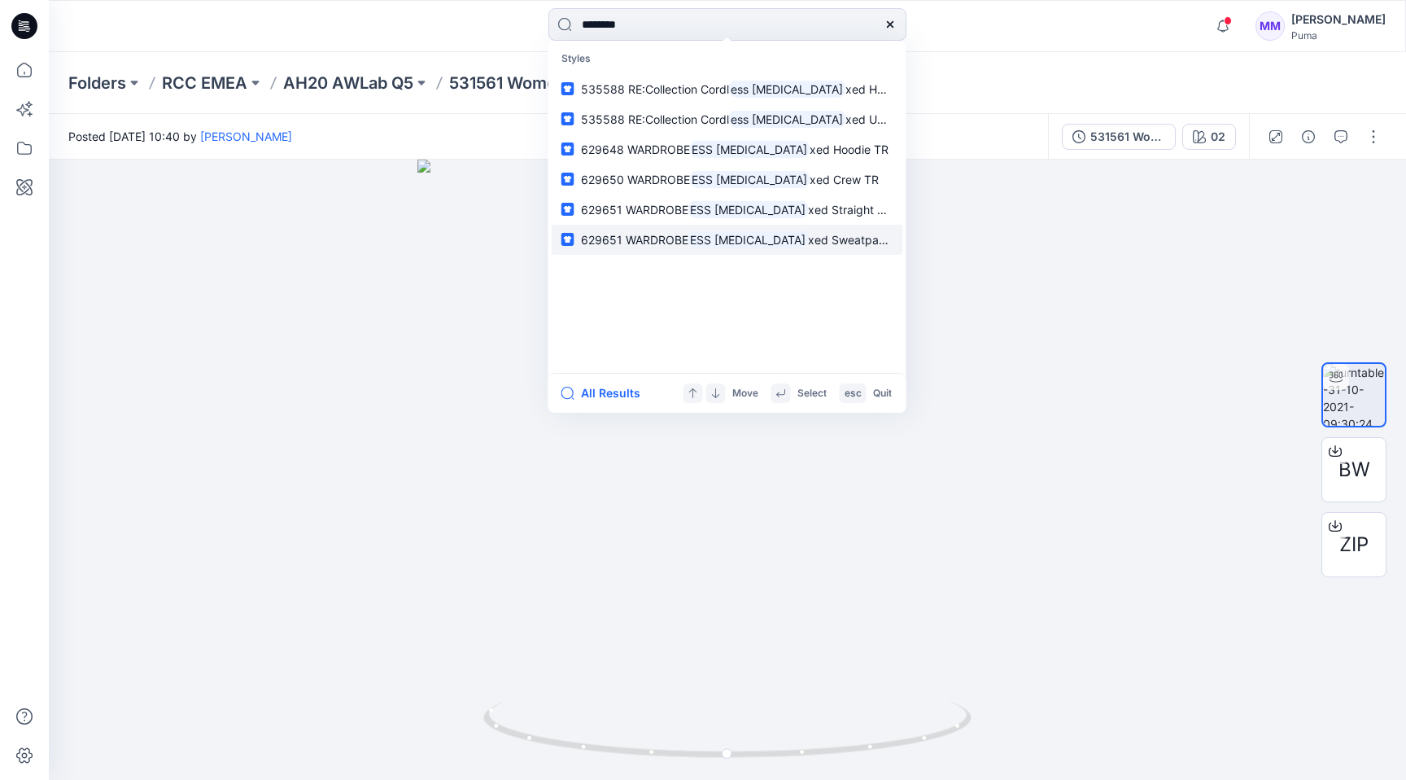
type input "********"
click at [705, 234] on mark "ESS [MEDICAL_DATA]" at bounding box center [749, 239] width 120 height 19
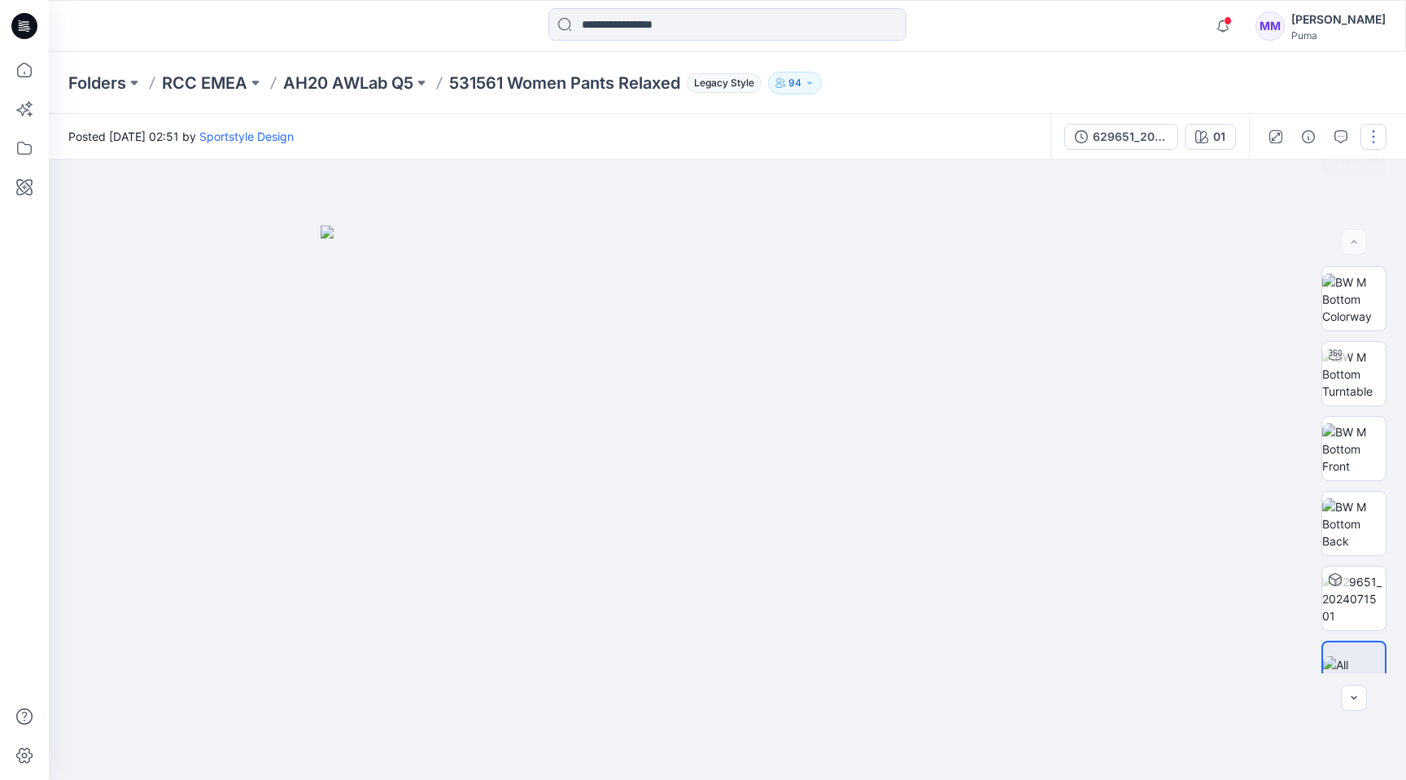
click at [1367, 138] on button "button" at bounding box center [1374, 137] width 26 height 26
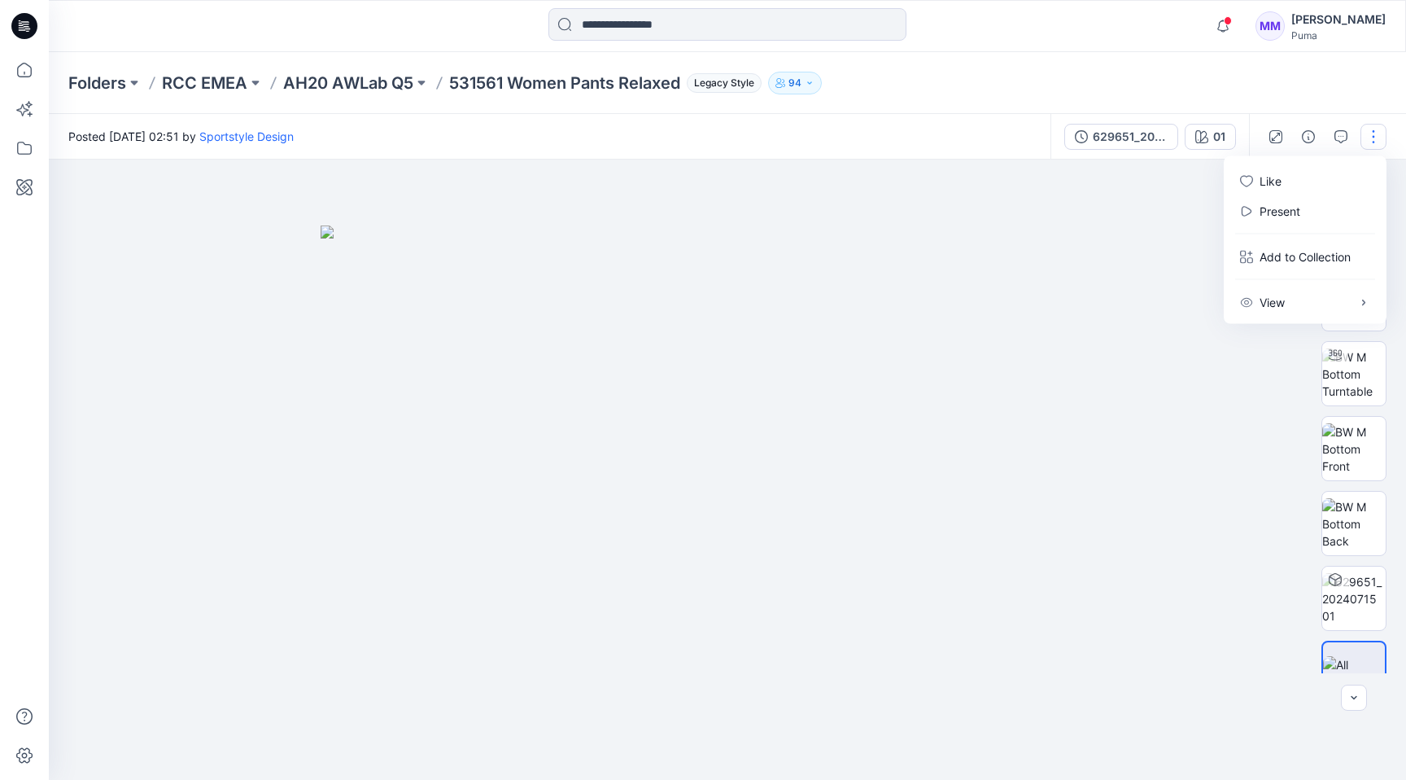
click at [1238, 53] on div "Folders RCC EMEA AH20 AWLab Q5 531561 Women Pants Relaxed Legacy Style 94" at bounding box center [728, 83] width 1358 height 62
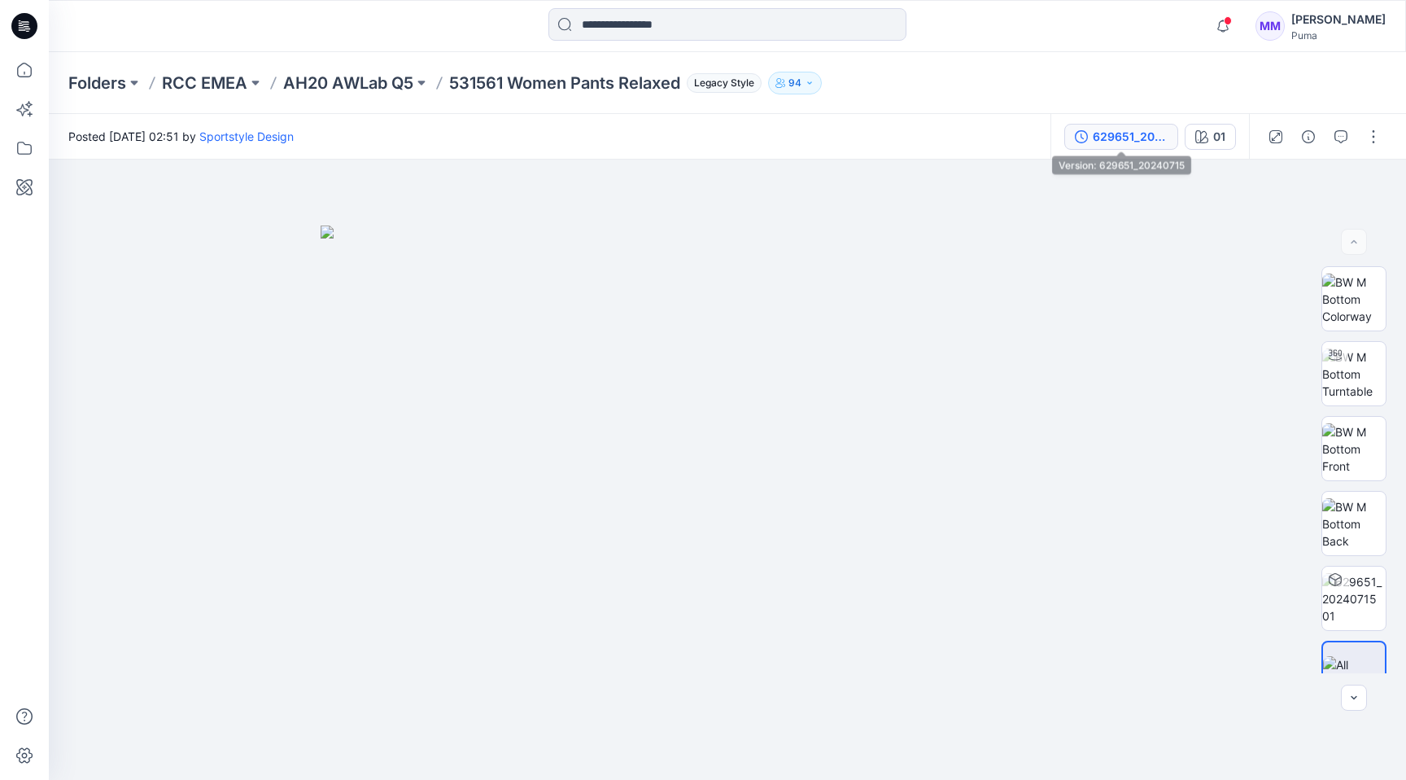
click at [1117, 130] on div "629651_20240715" at bounding box center [1130, 137] width 75 height 18
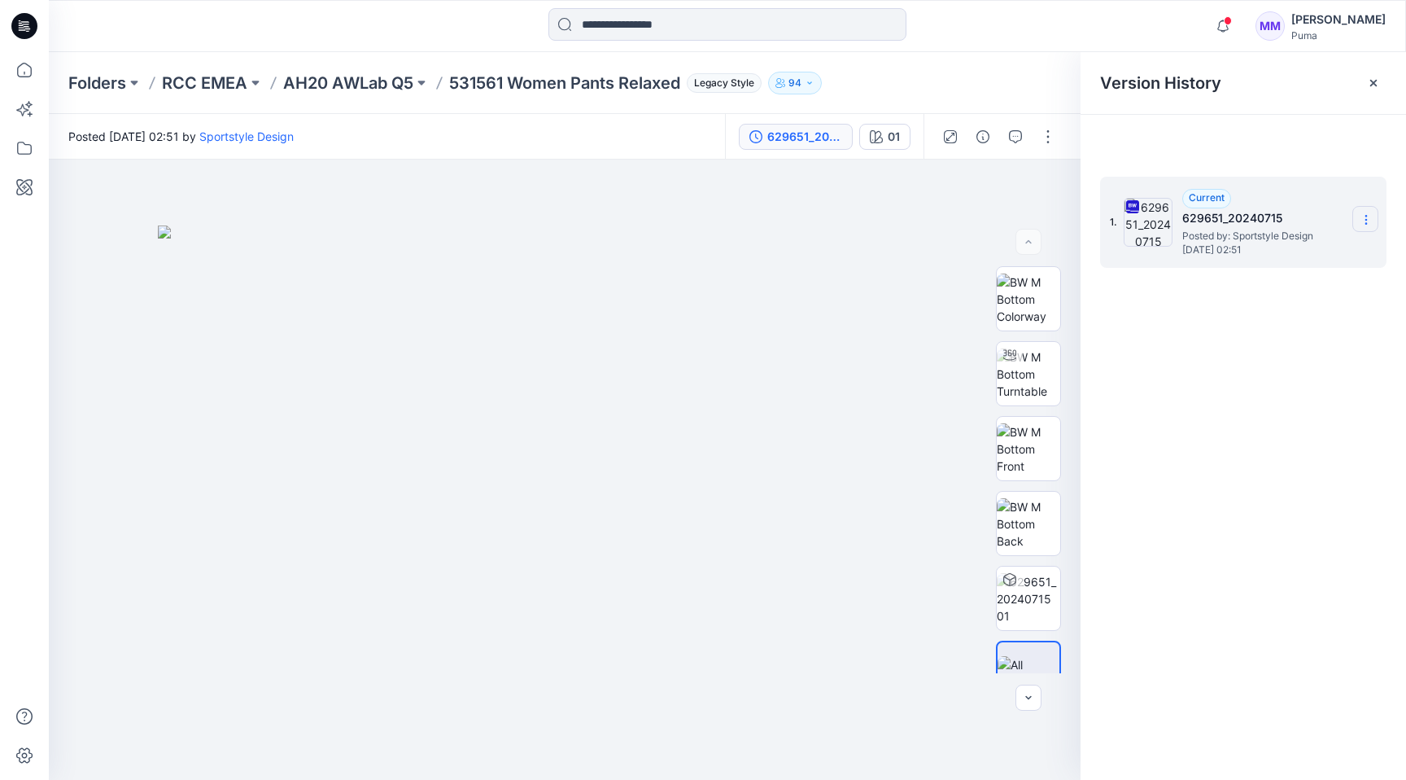
click at [1367, 212] on section at bounding box center [1366, 219] width 26 height 26
click at [1314, 240] on div "Download Source BW File" at bounding box center [1279, 251] width 189 height 33
